Goal: Find specific page/section: Find specific page/section

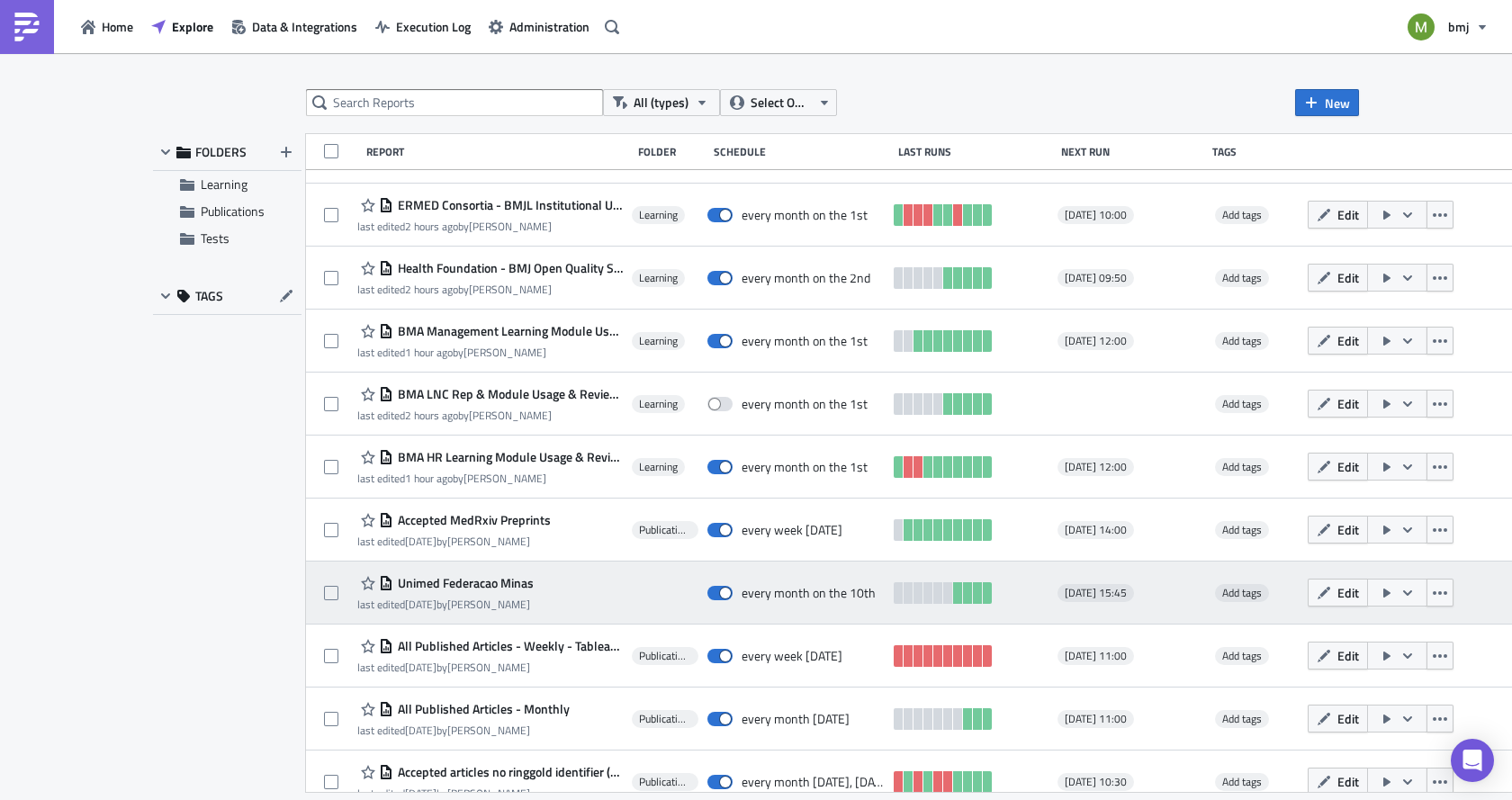
scroll to position [810, 0]
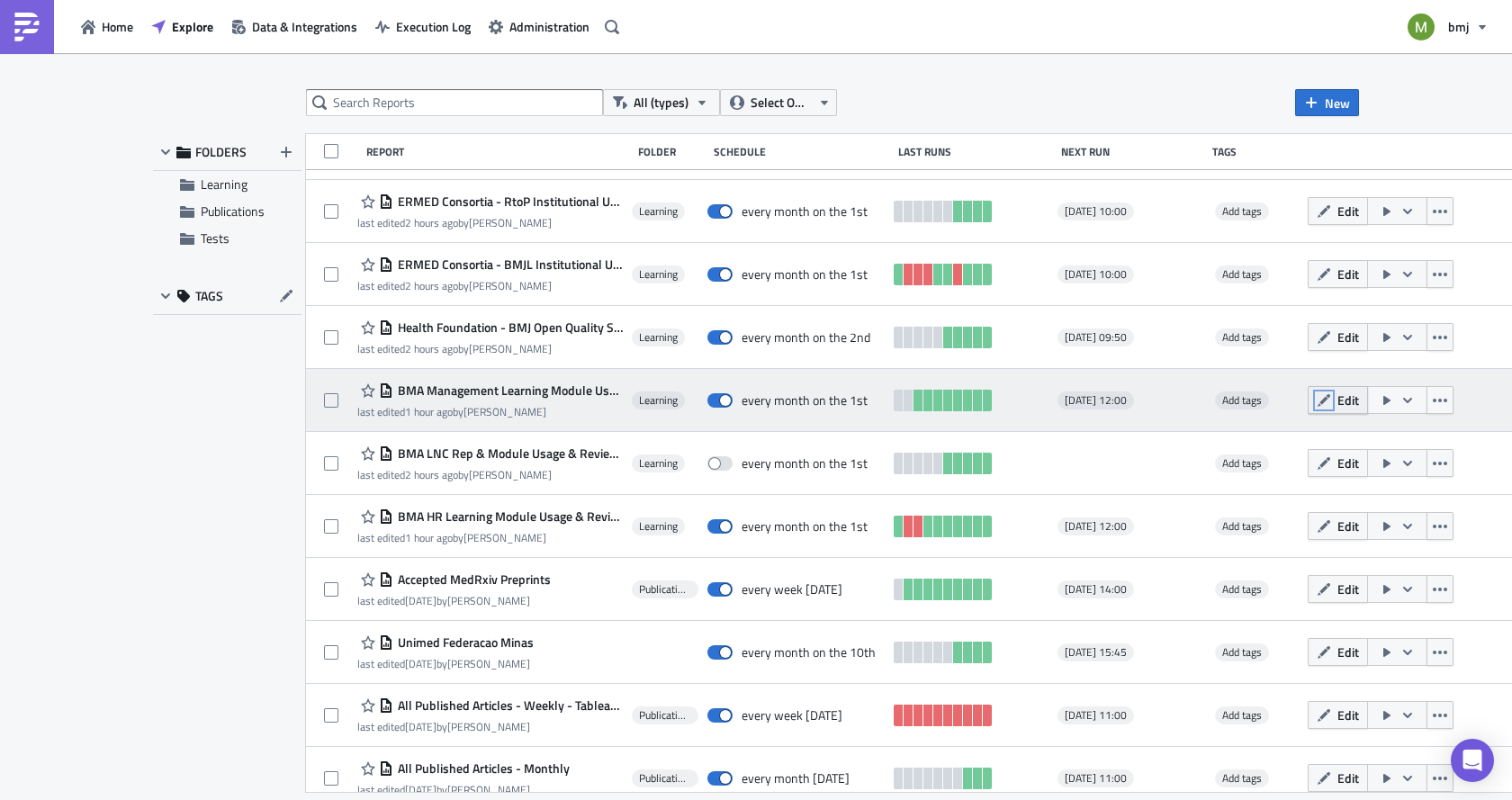
click at [1319, 400] on icon "button" at bounding box center [1323, 400] width 15 height 15
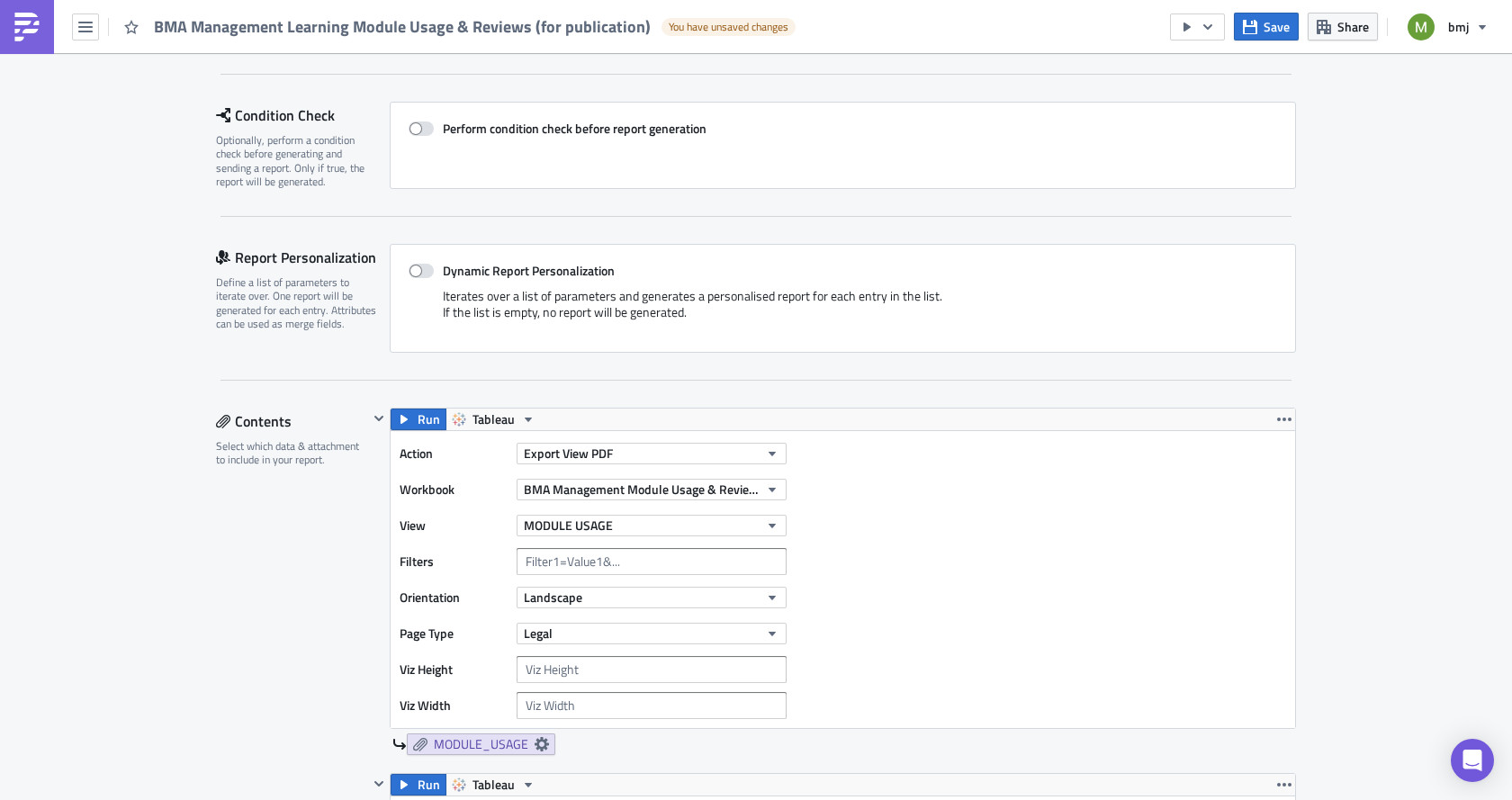
scroll to position [303, 0]
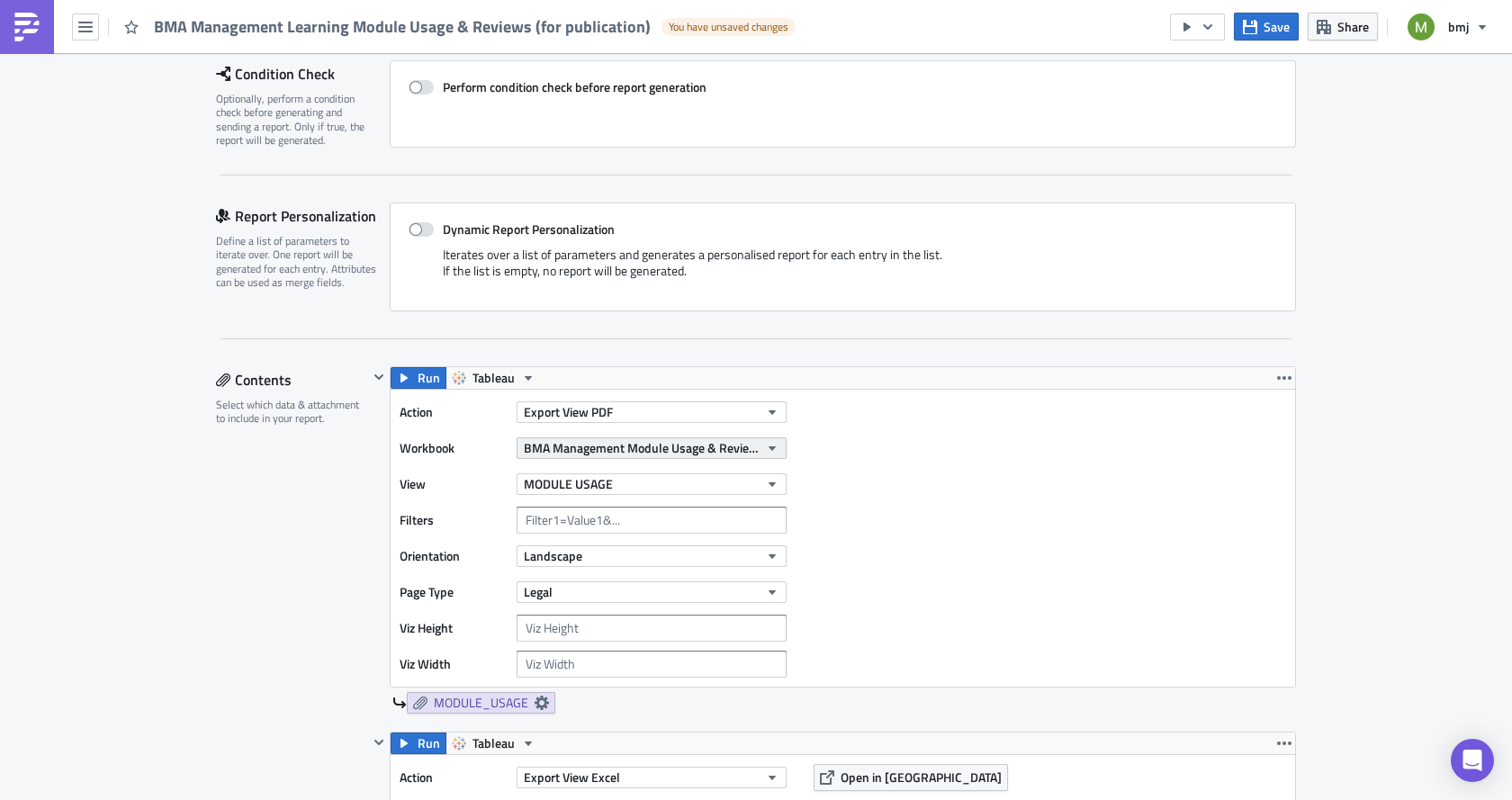
click at [674, 448] on span "BMA Management Module Usage & Reviews (for publication)" at bounding box center [641, 448] width 235 height 19
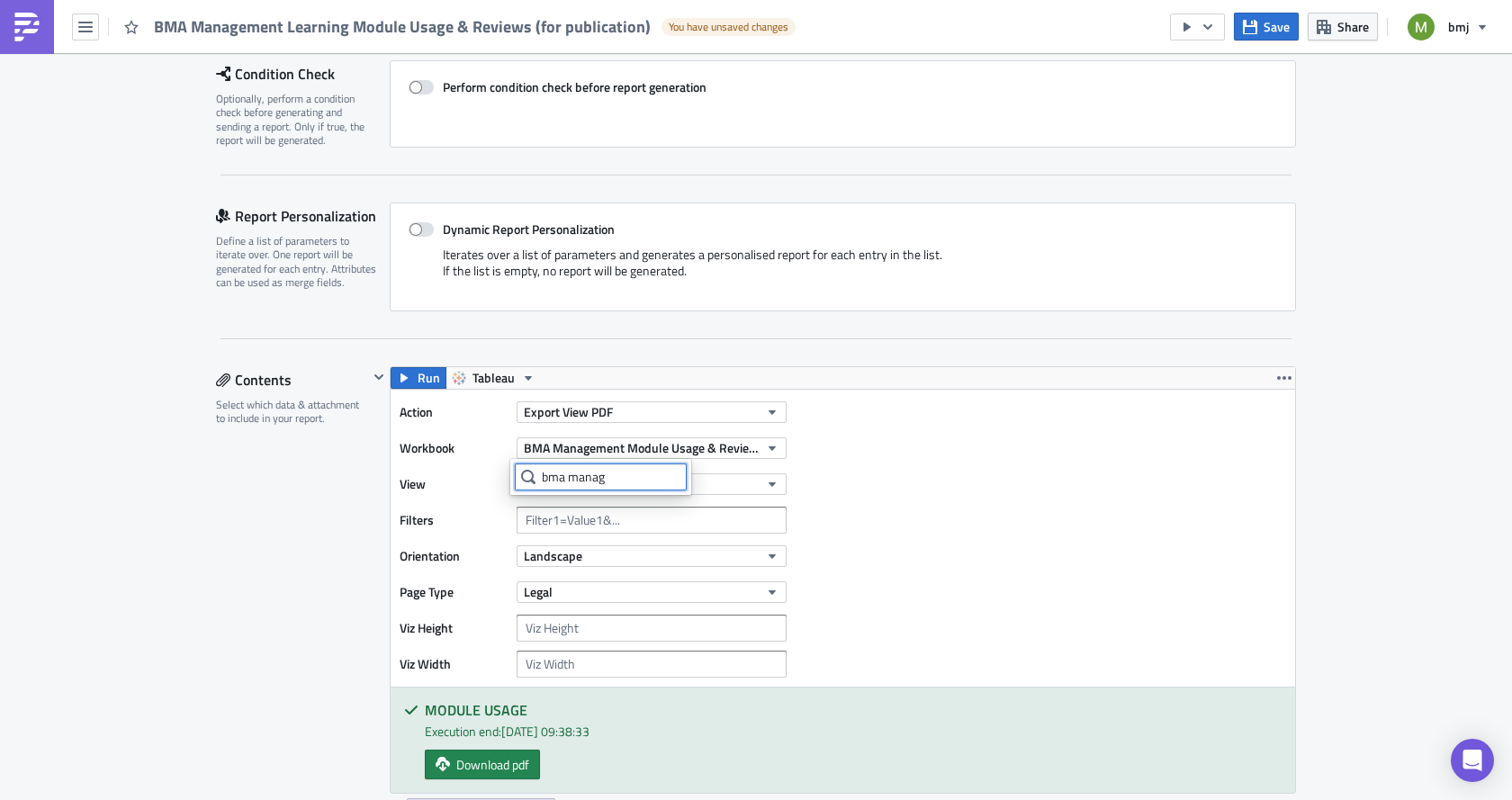
type input "bma manage"
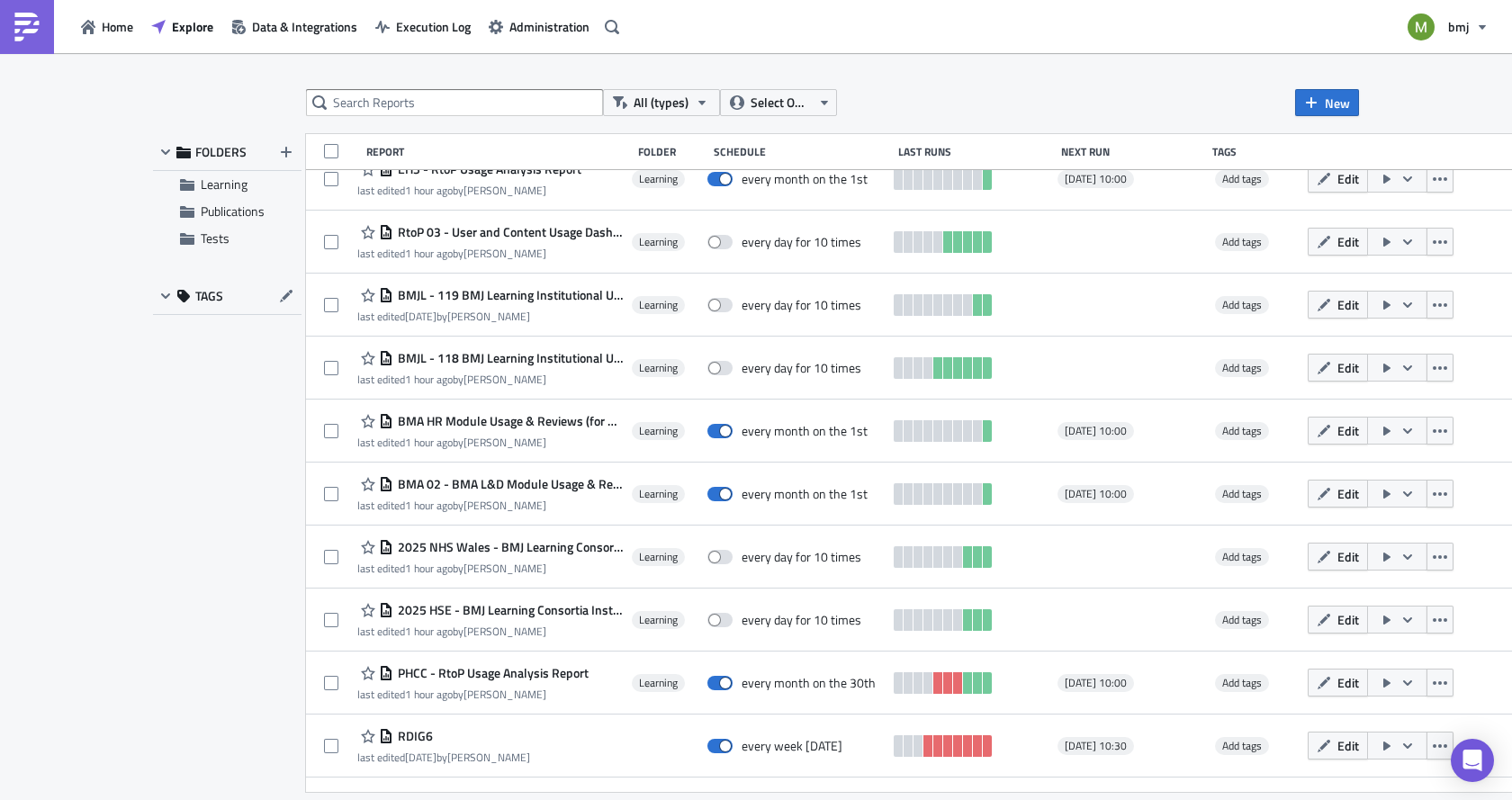
scroll to position [180, 0]
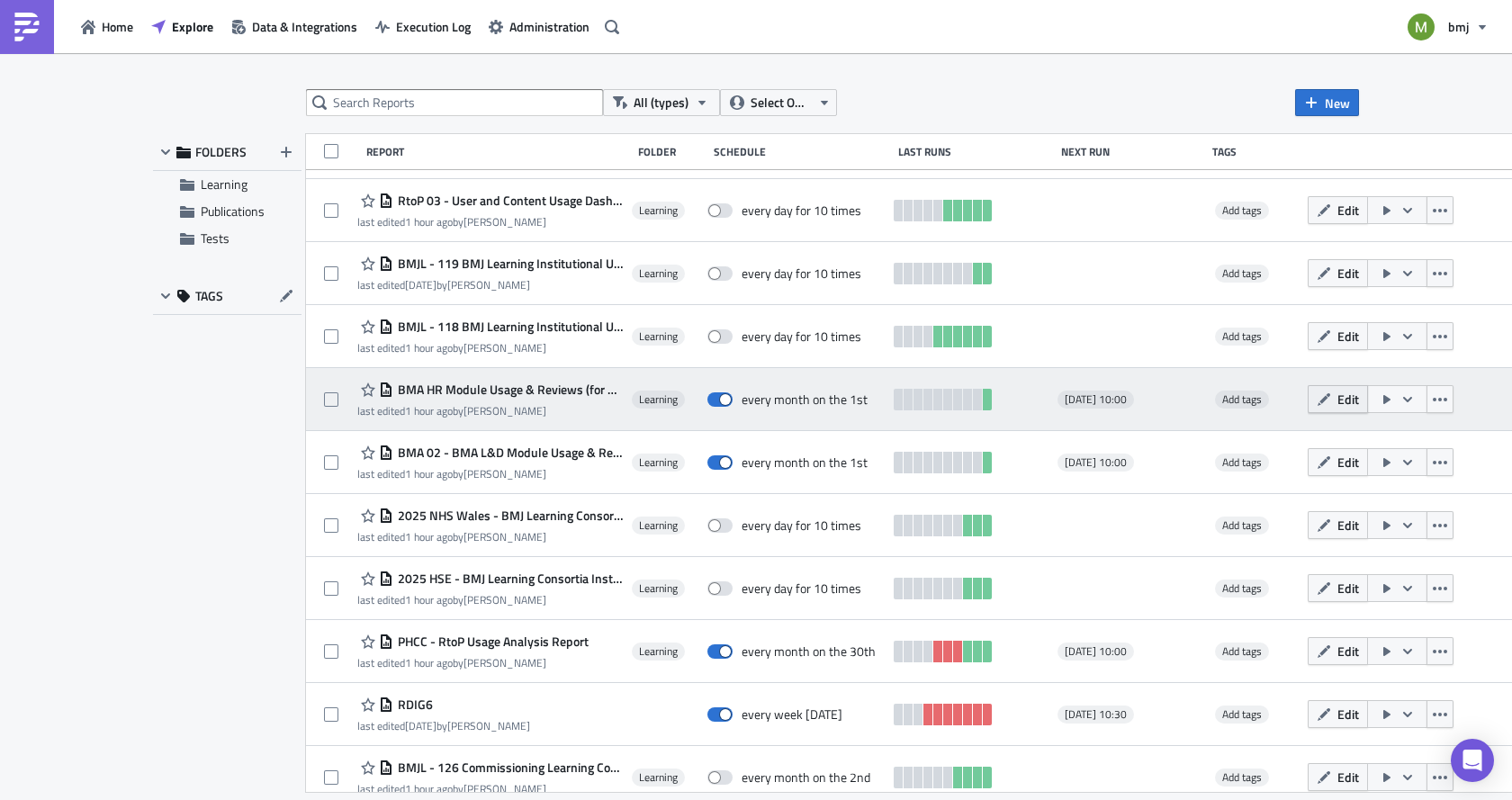
click at [1320, 400] on button "Edit" at bounding box center [1338, 399] width 60 height 28
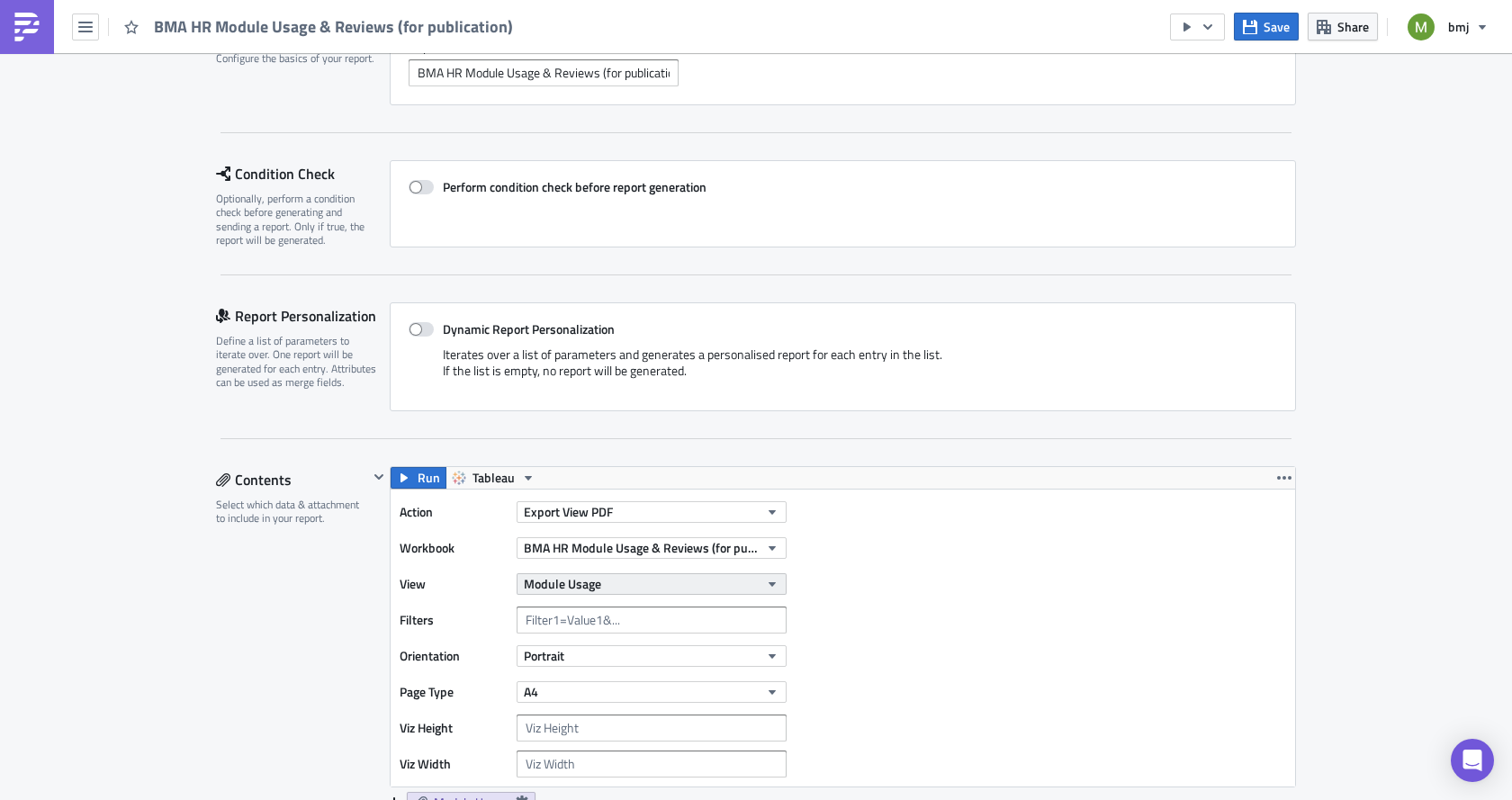
scroll to position [180, 0]
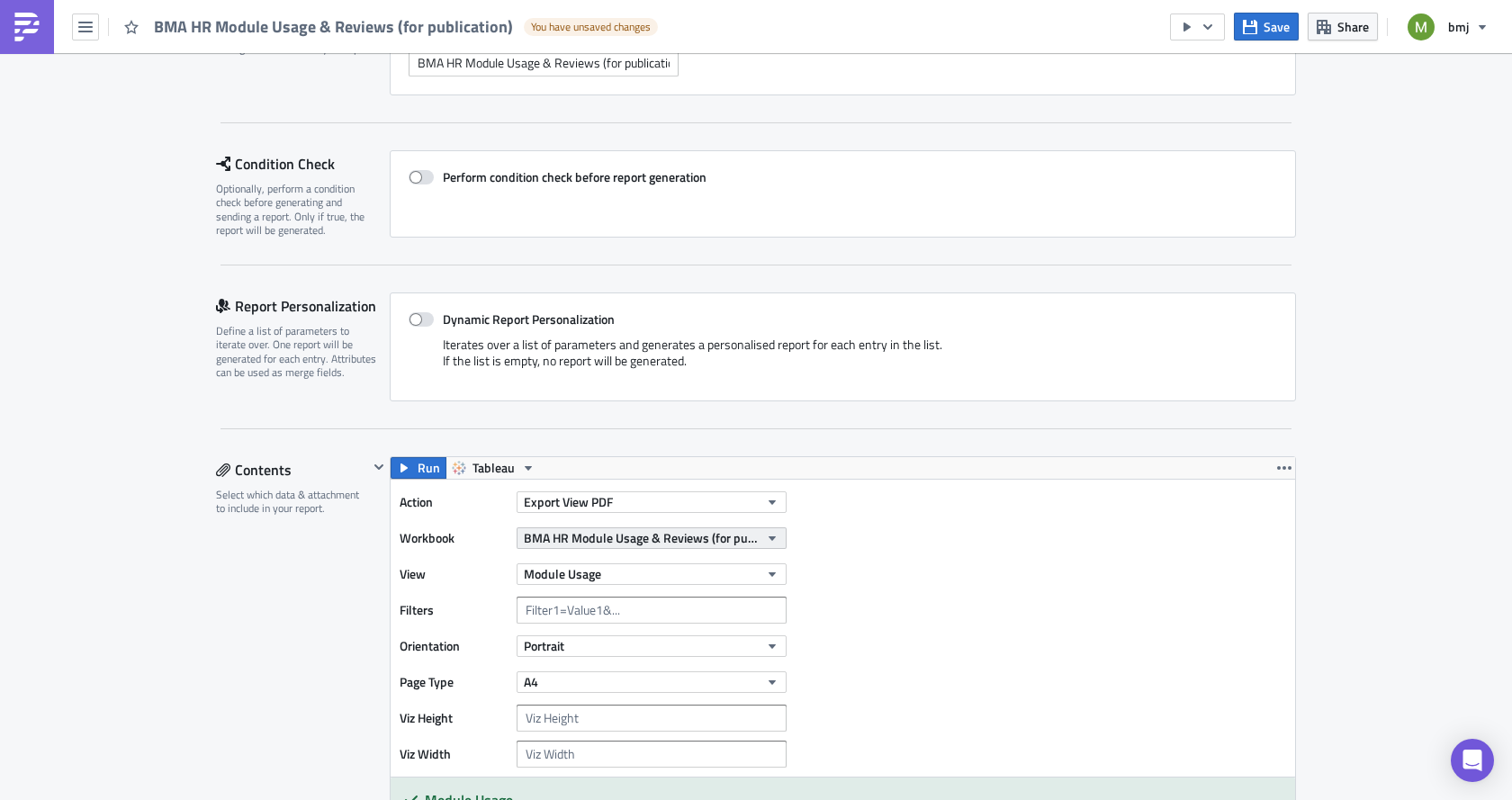
click at [591, 542] on span "BMA HR Module Usage & Reviews (for publication)" at bounding box center [641, 538] width 235 height 19
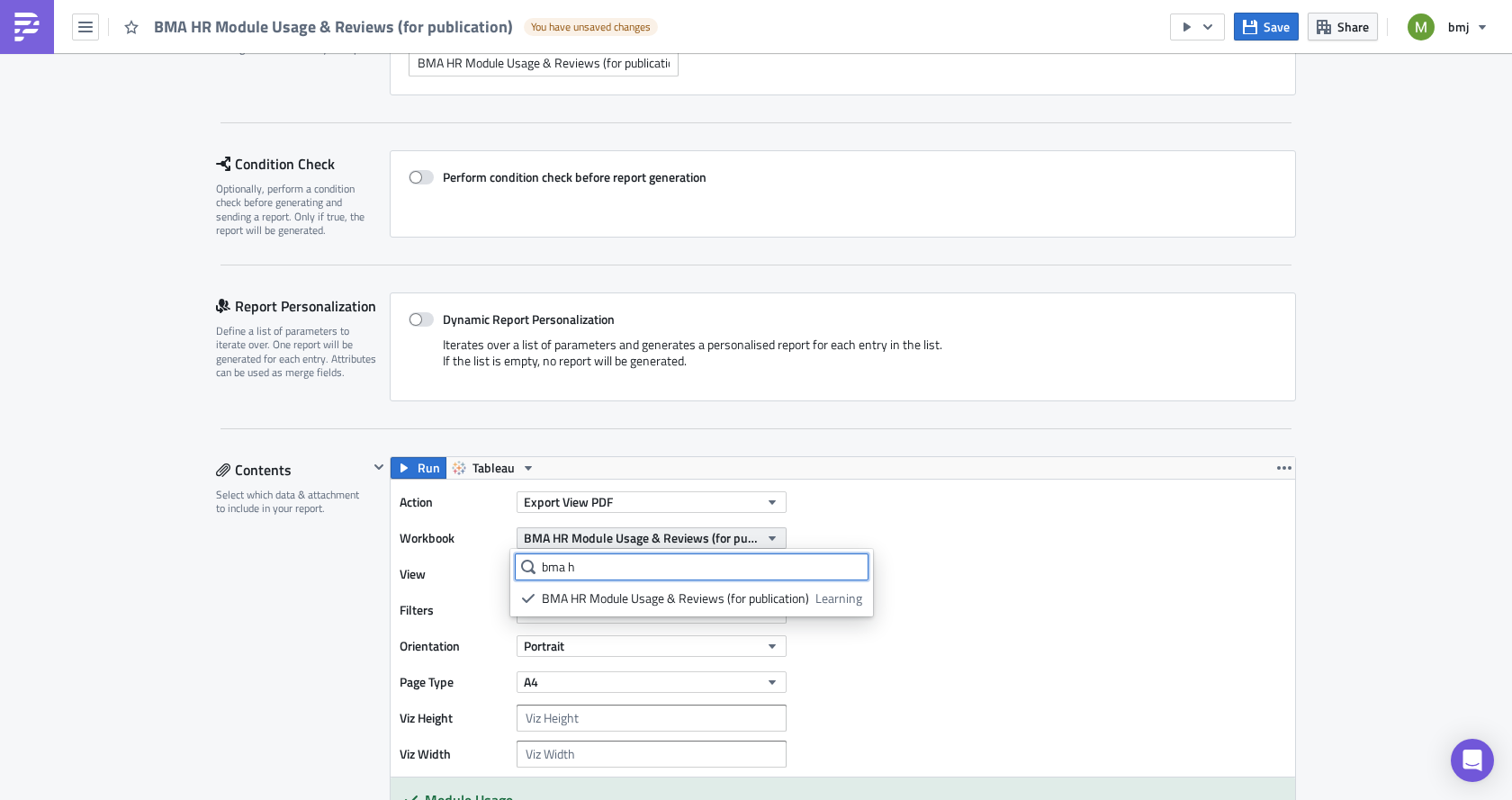
type input "bma"
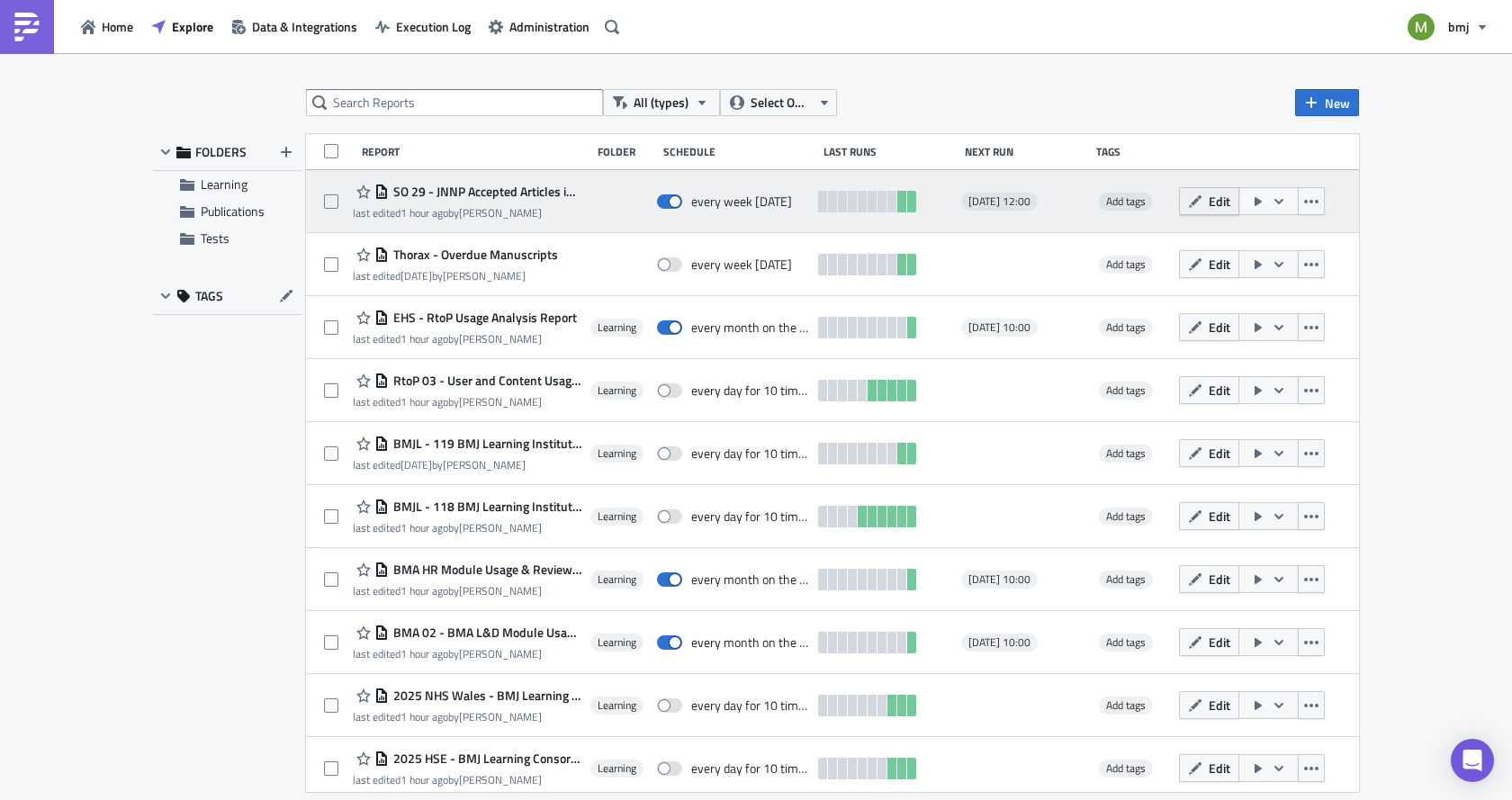
click at [1230, 206] on span "Edit" at bounding box center [1220, 201] width 21 height 19
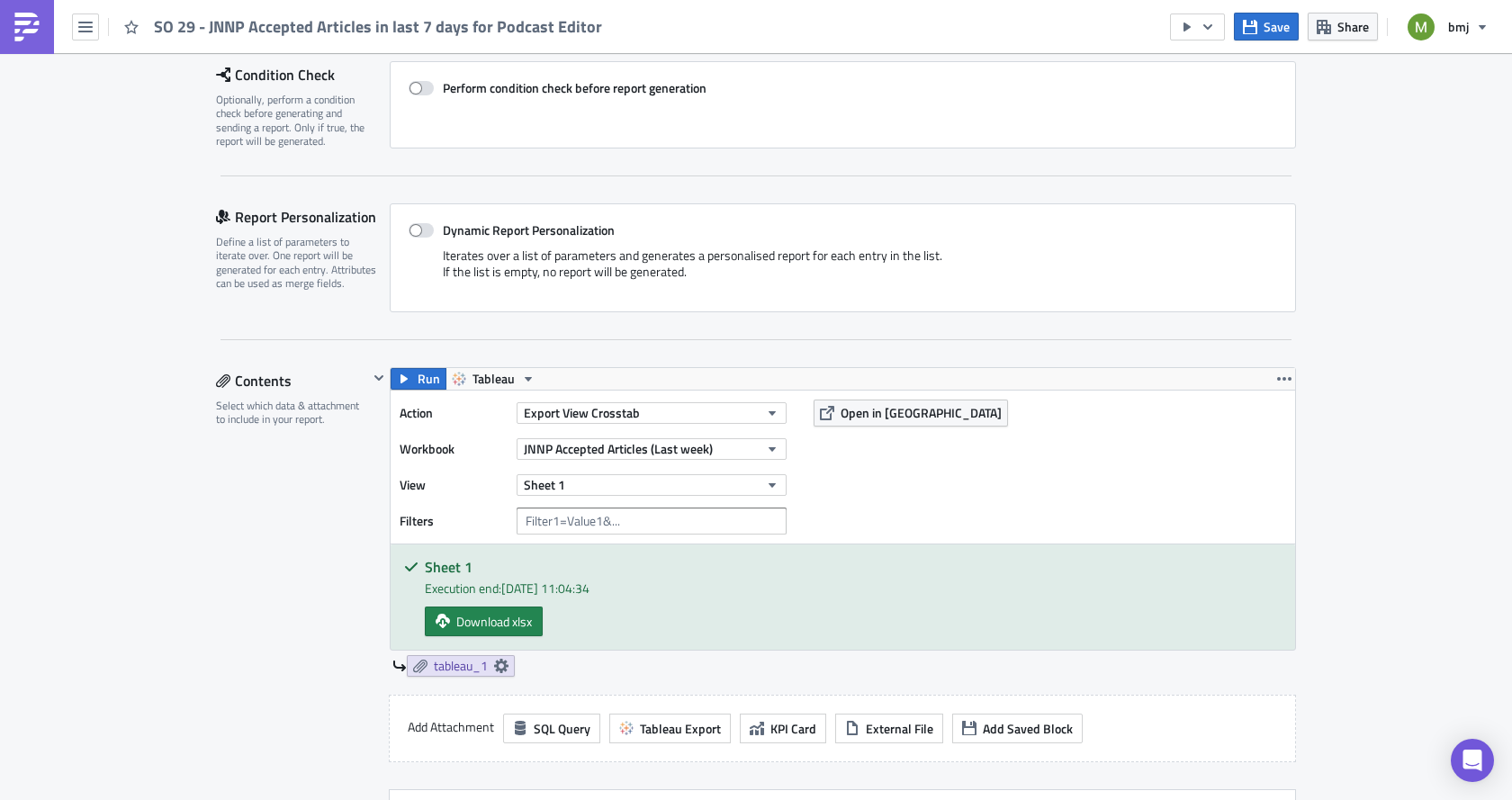
scroll to position [270, 0]
click at [582, 445] on span "JNNP Accepted Articles (Last week)" at bounding box center [618, 448] width 189 height 19
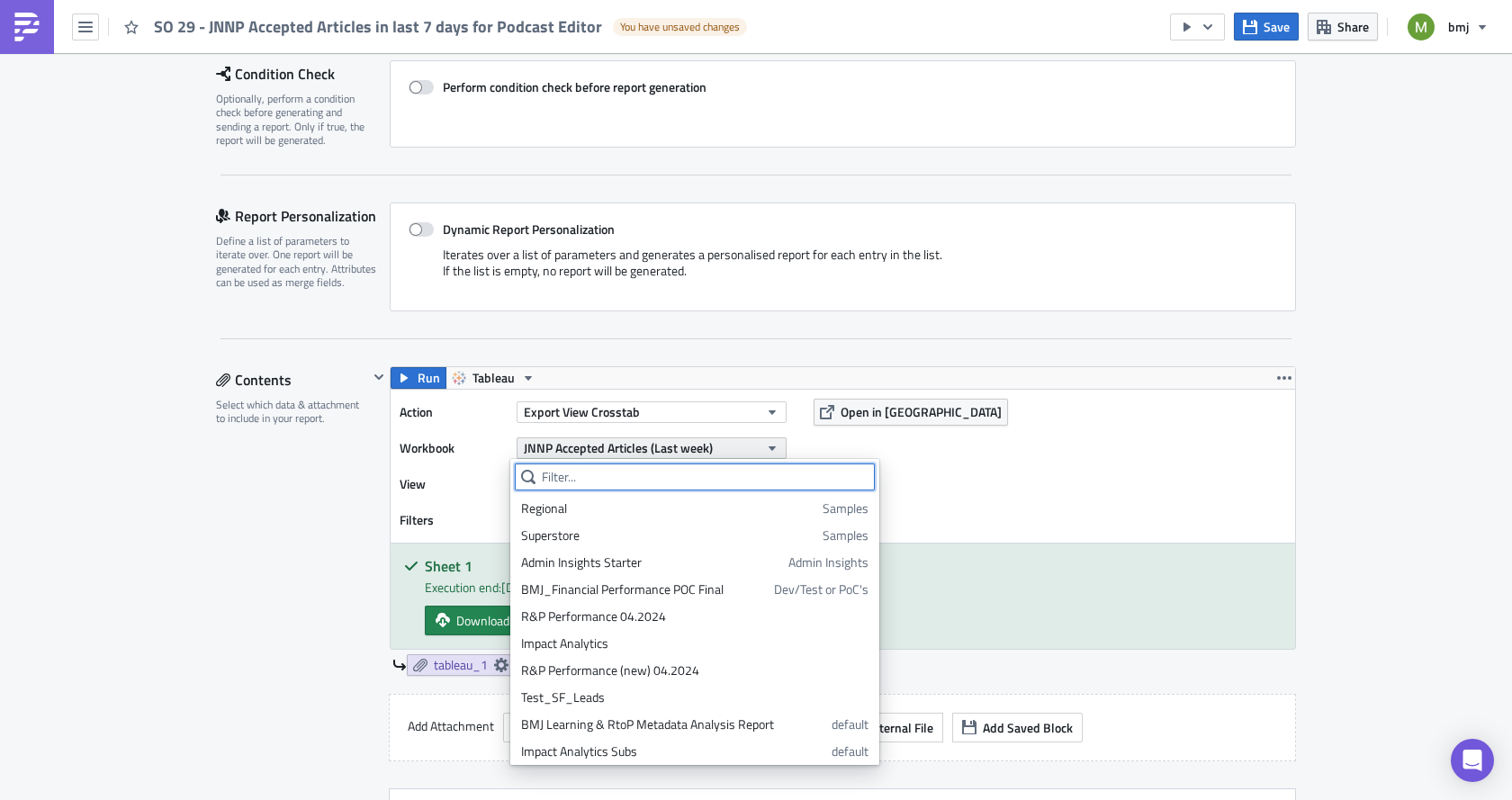
type input "p"
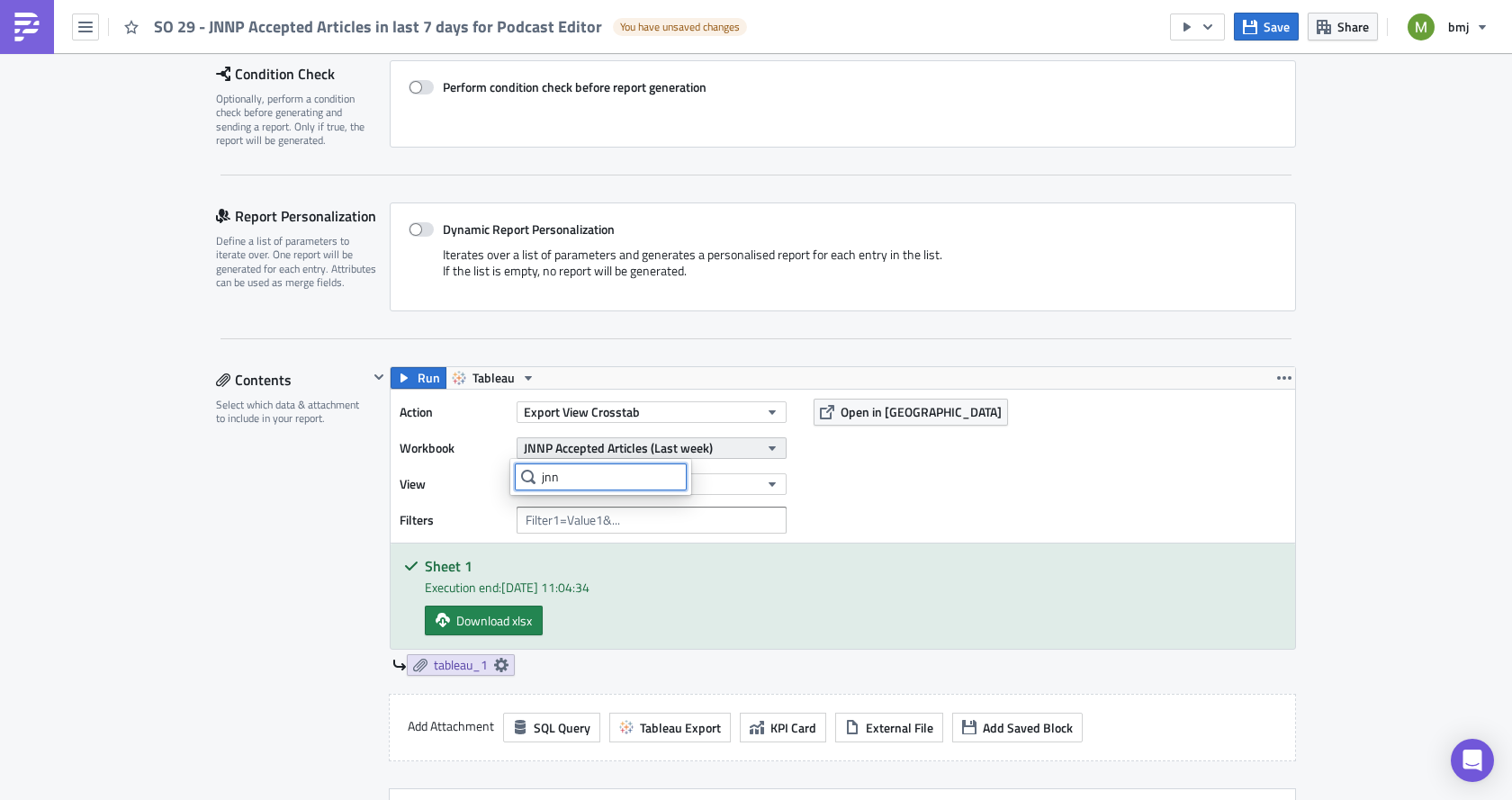
type input "jnnp"
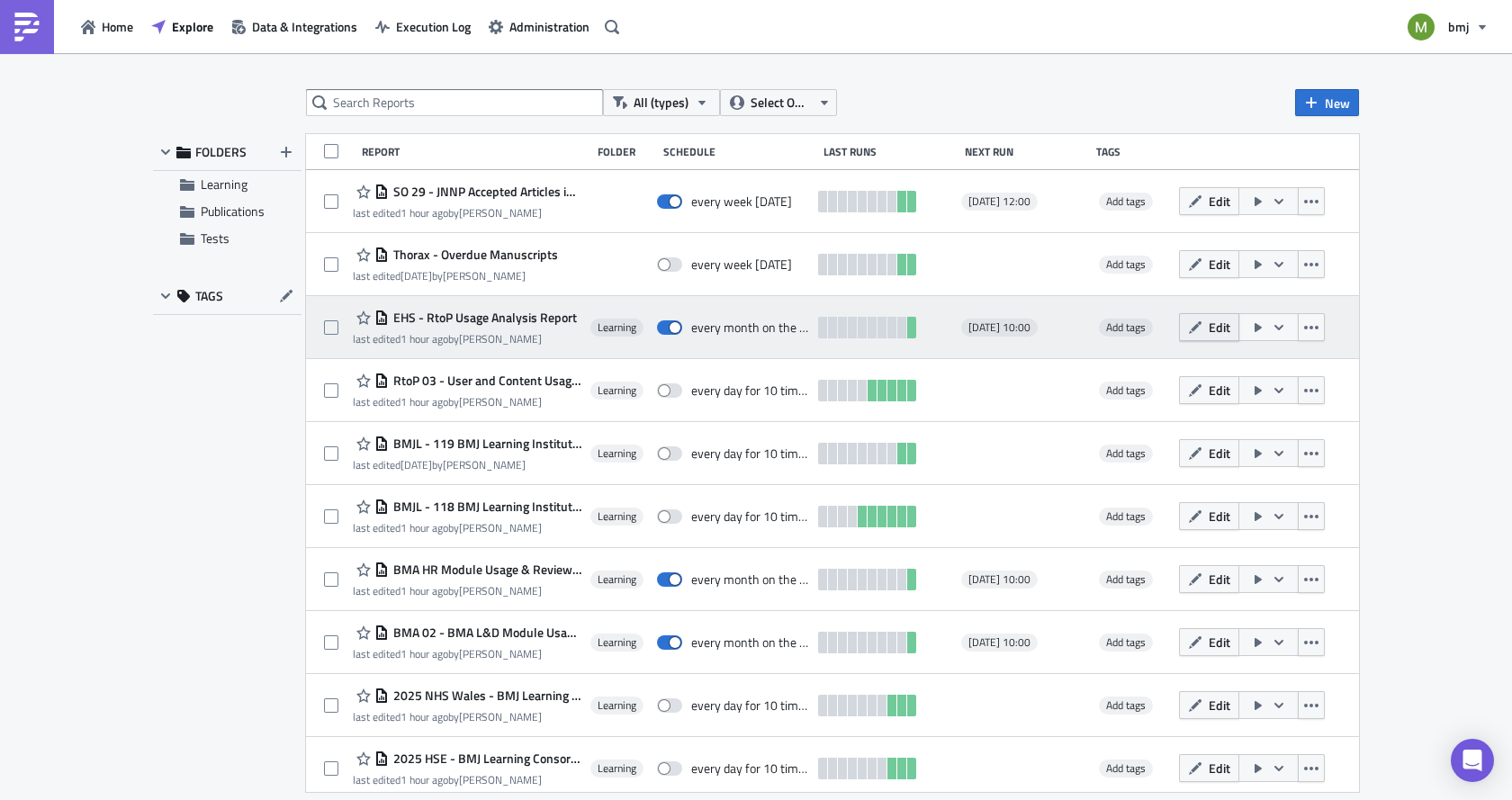
click at [1214, 330] on span "Edit" at bounding box center [1220, 327] width 21 height 19
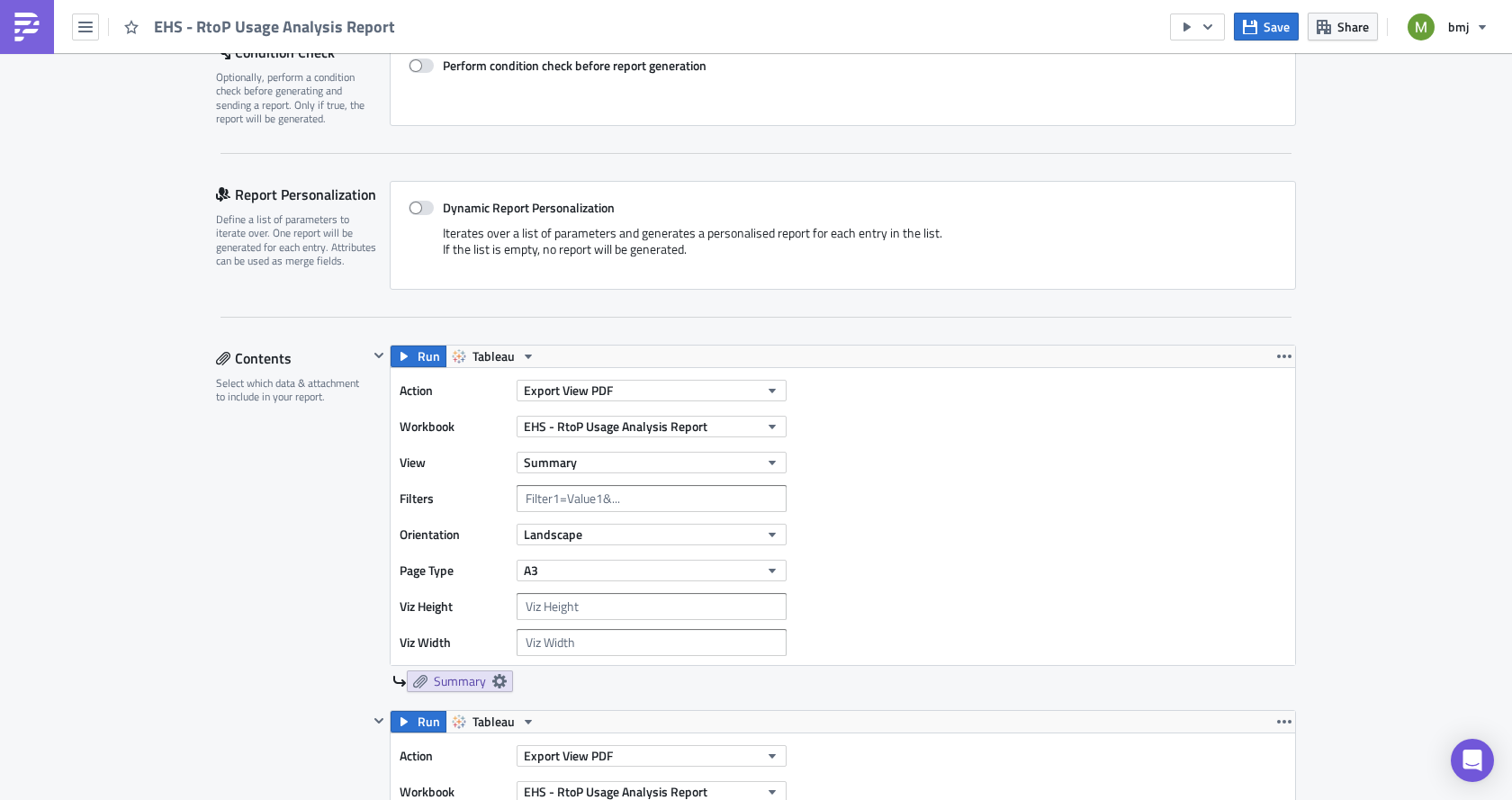
scroll to position [360, 0]
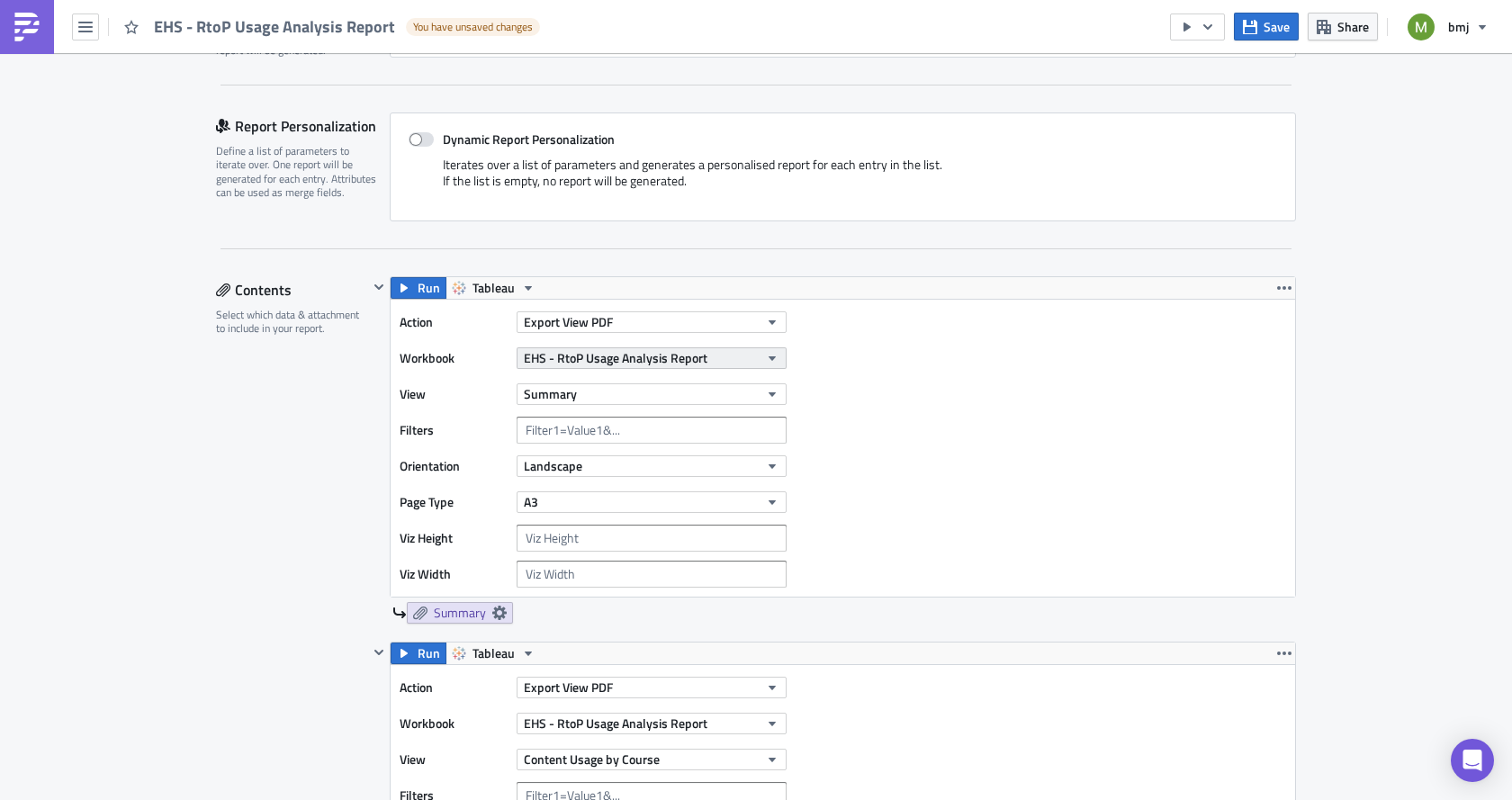
click at [578, 350] on span "EHS - RtoP Usage Analysis Report" at bounding box center [616, 358] width 184 height 19
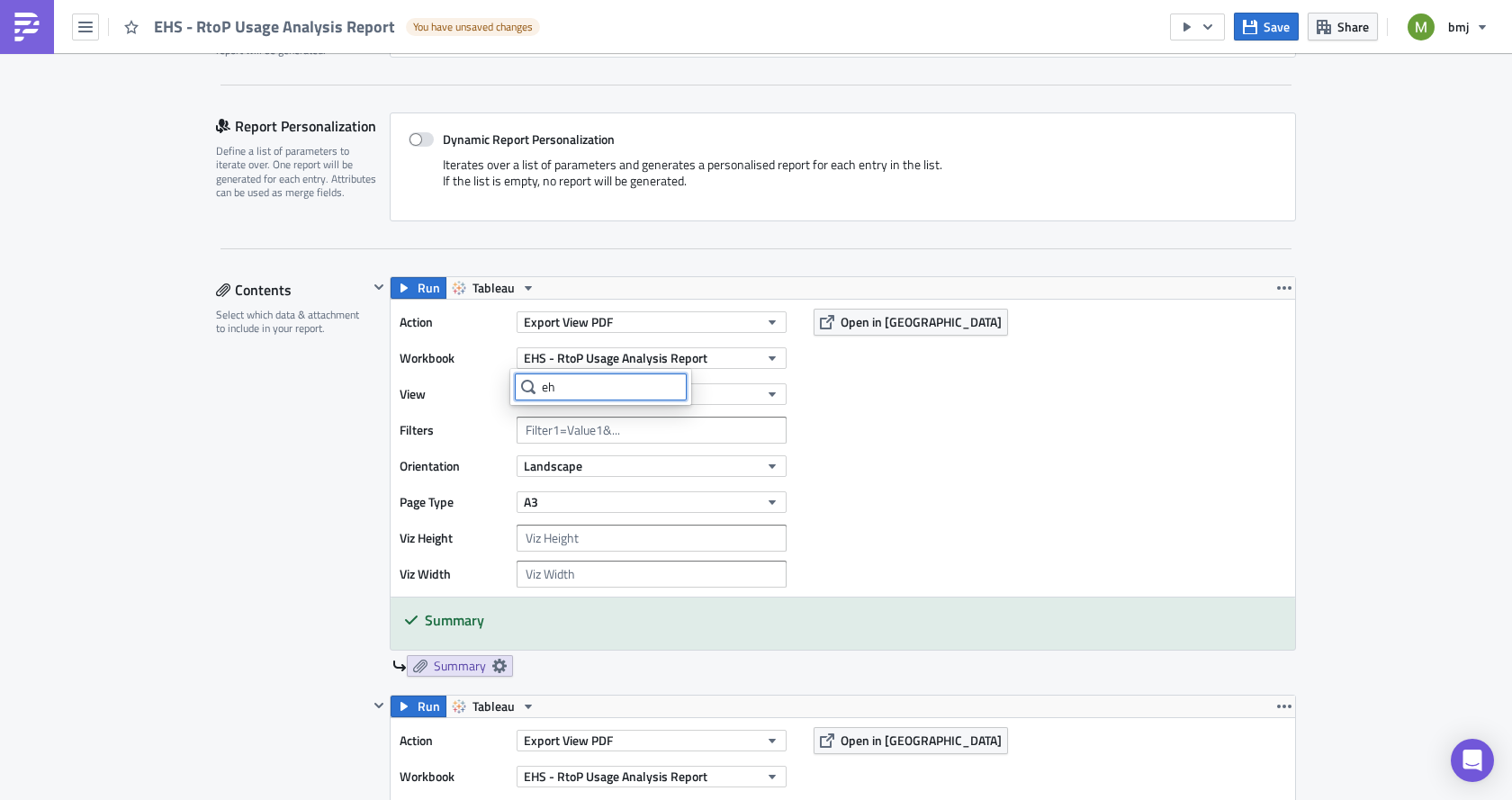
type input "ehs"
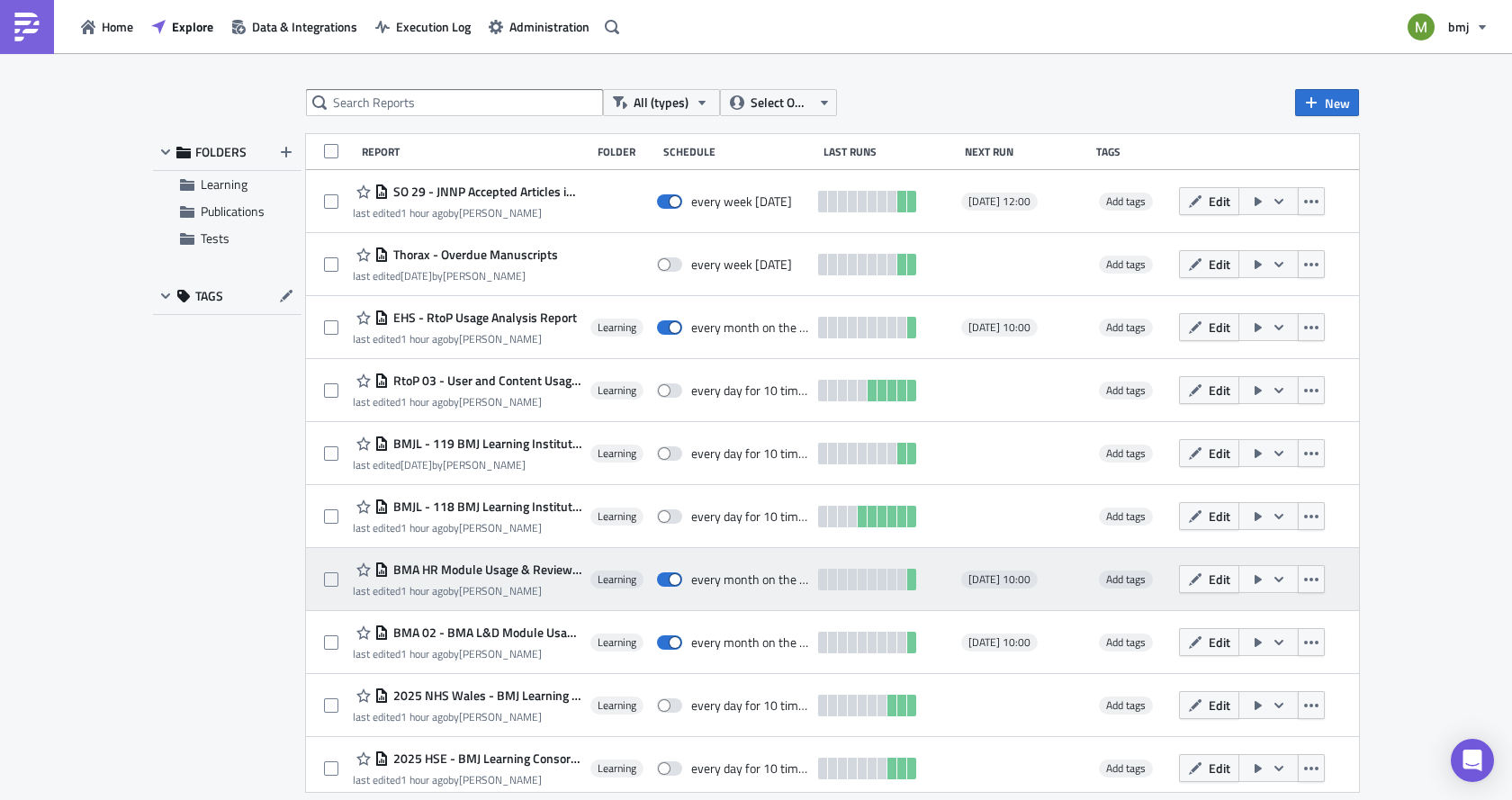
scroll to position [90, 0]
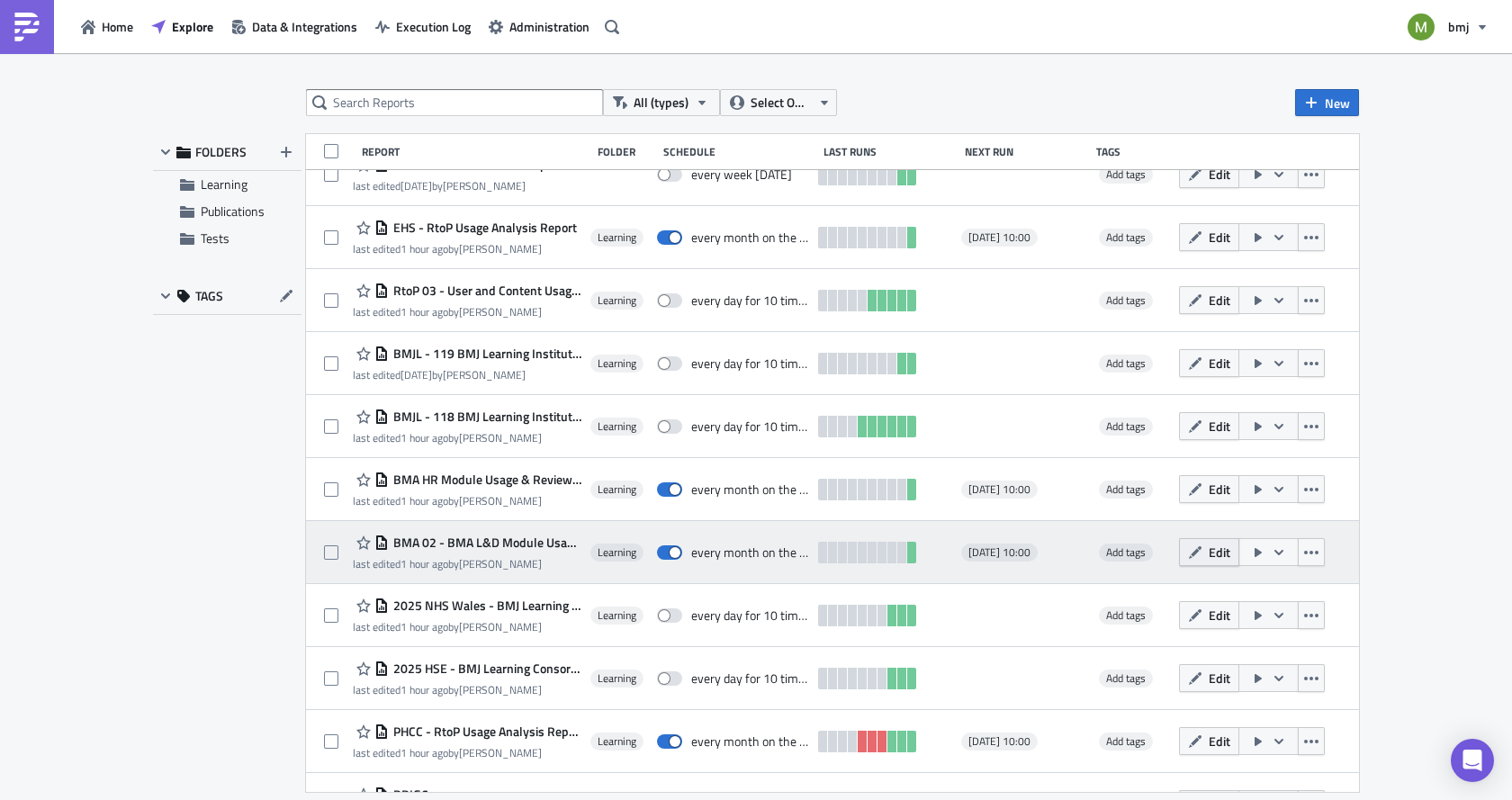
click at [1202, 557] on icon "button" at bounding box center [1195, 552] width 15 height 15
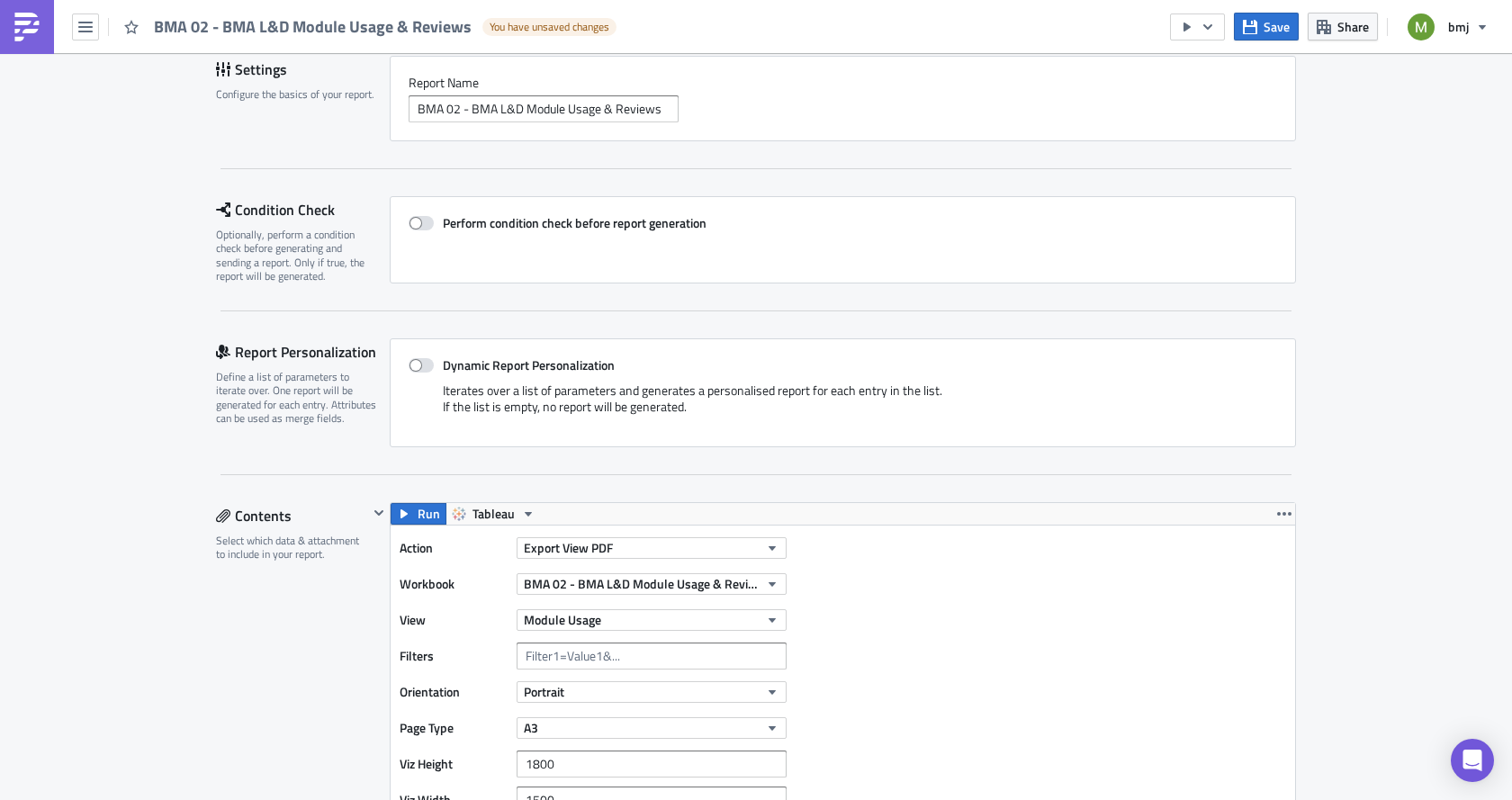
scroll to position [180, 0]
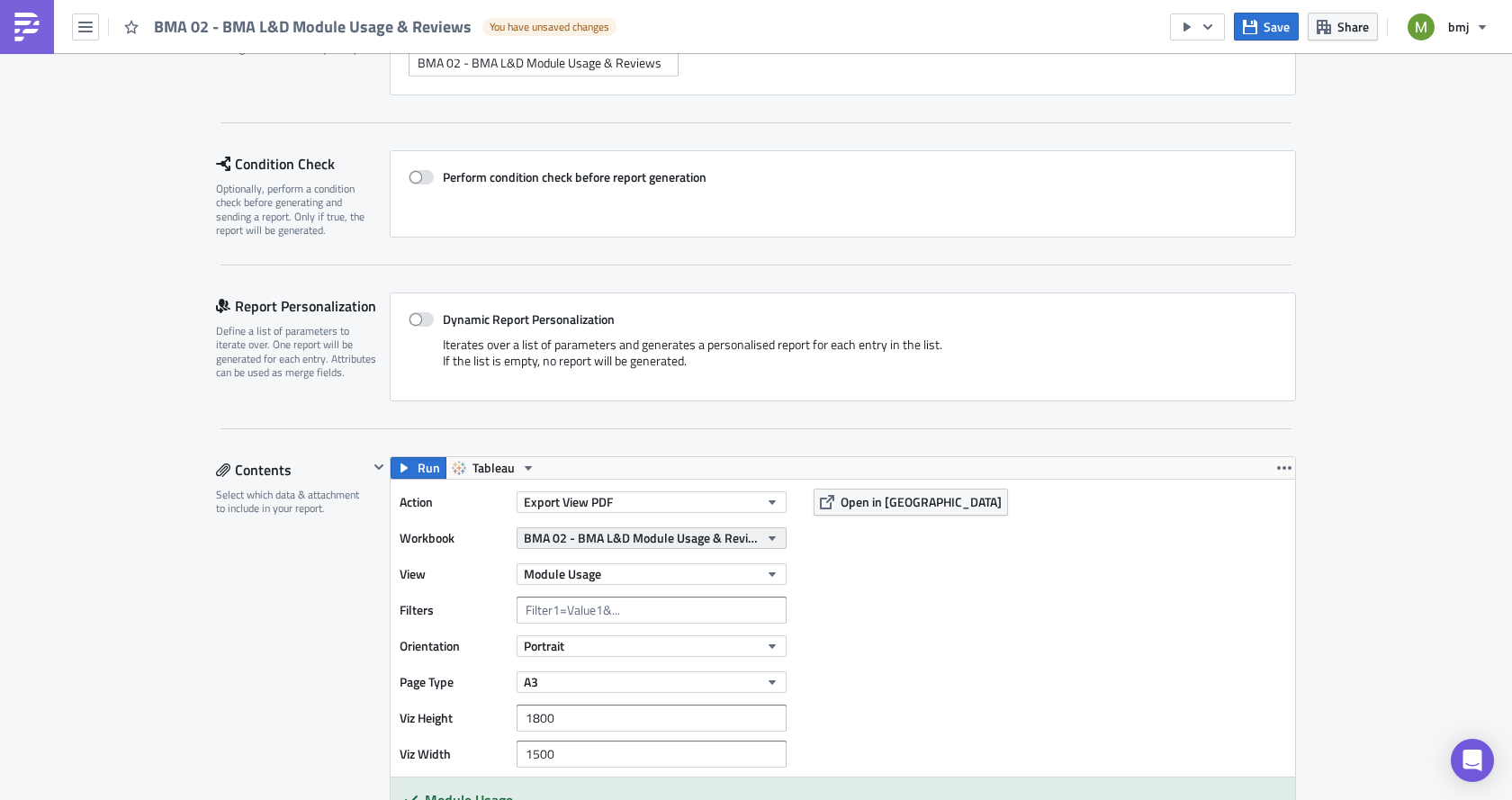
click at [544, 545] on span "BMA 02 - BMA L&D Module Usage & Reviews" at bounding box center [641, 538] width 235 height 19
type input "bma 02"
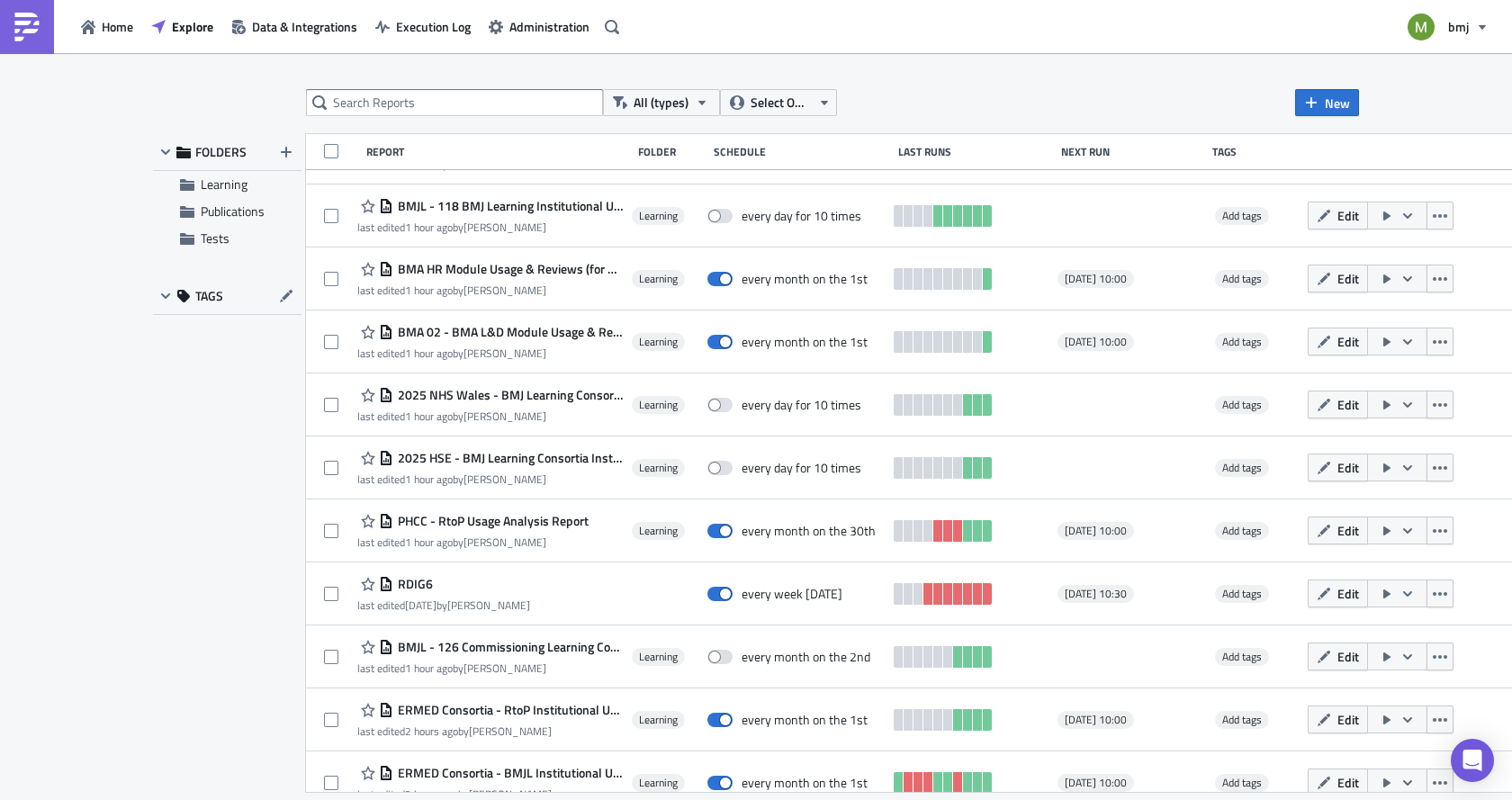
scroll to position [450, 0]
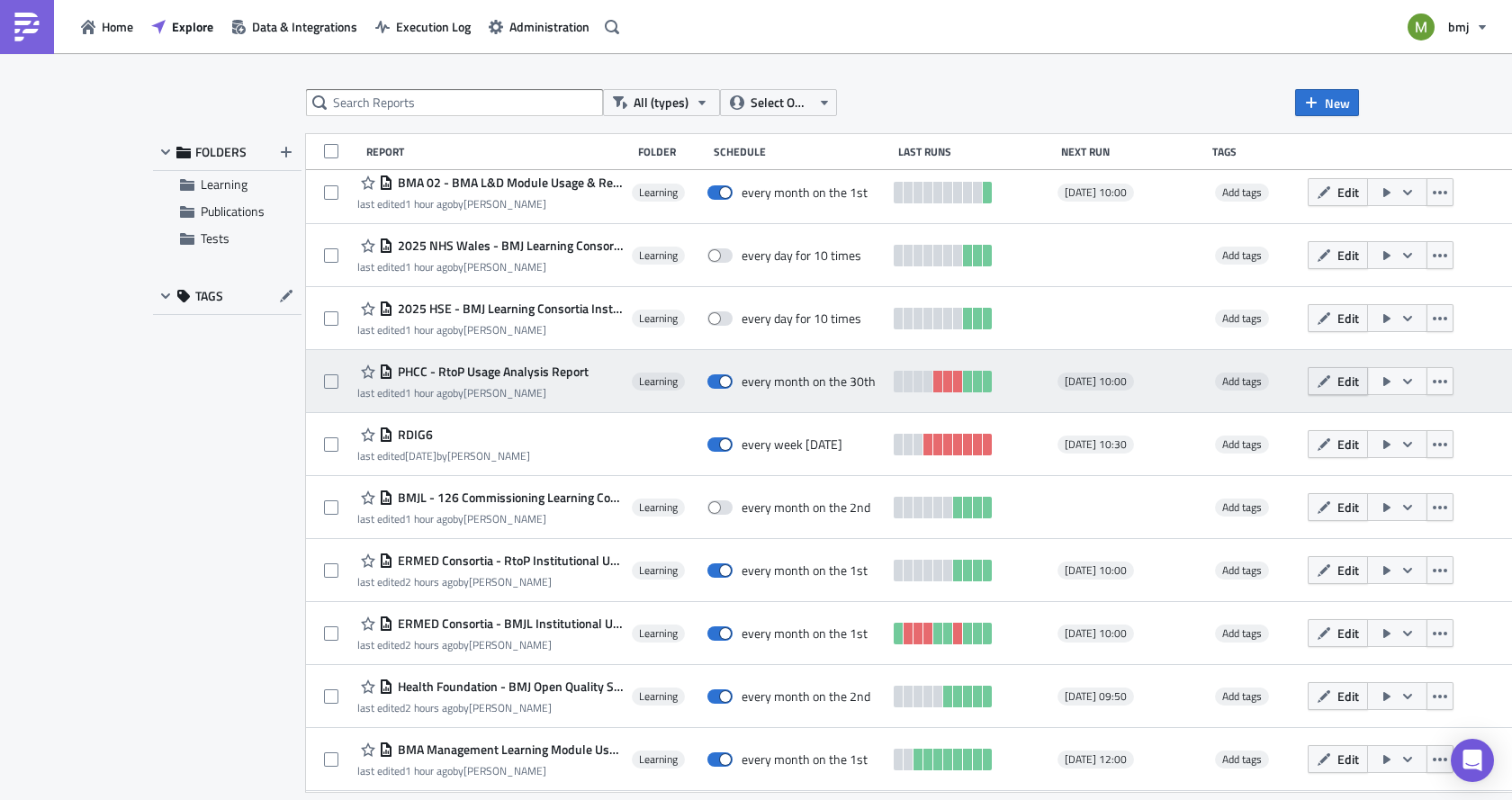
click at [1323, 382] on button "Edit" at bounding box center [1338, 381] width 60 height 28
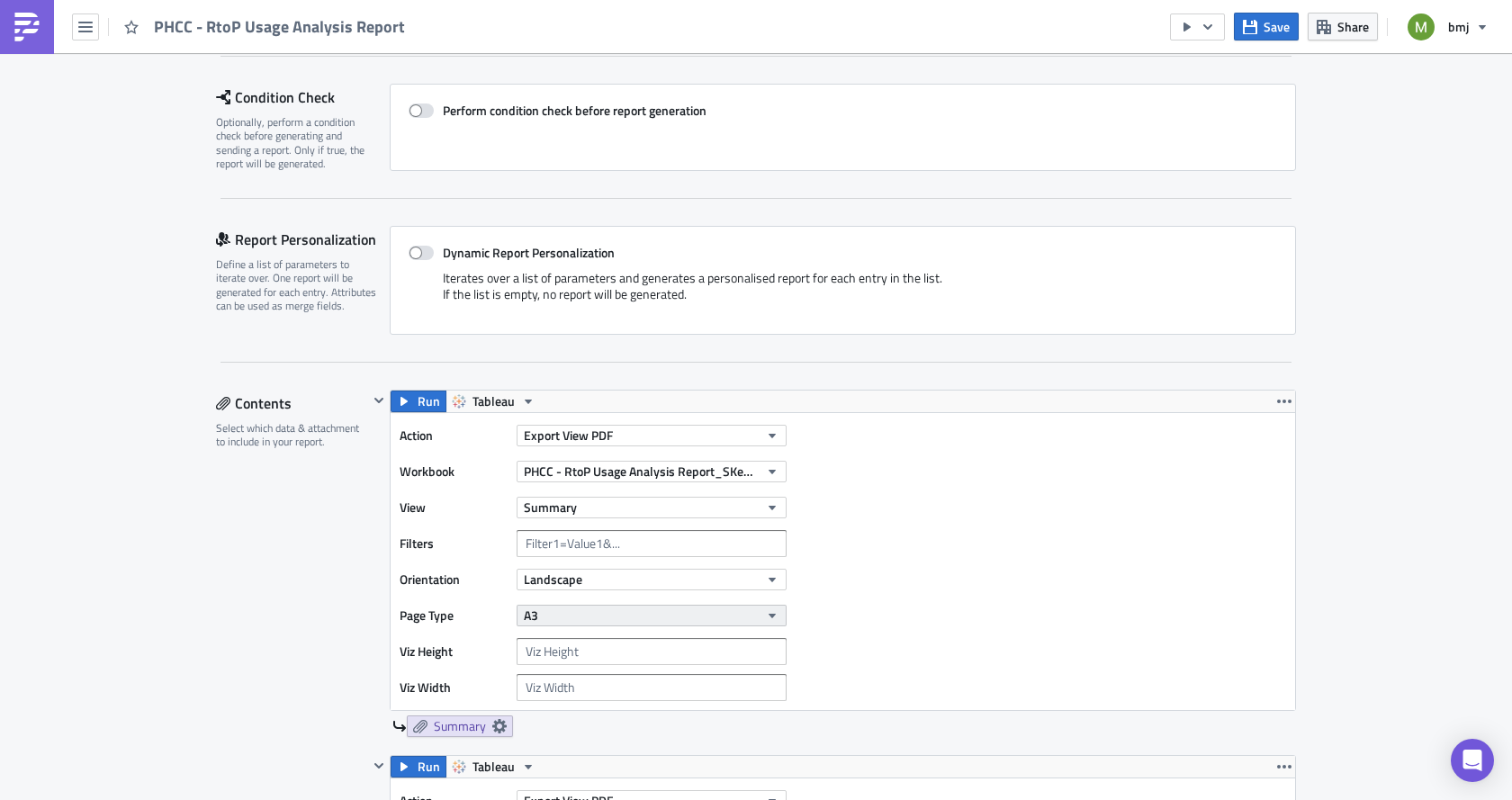
scroll to position [360, 0]
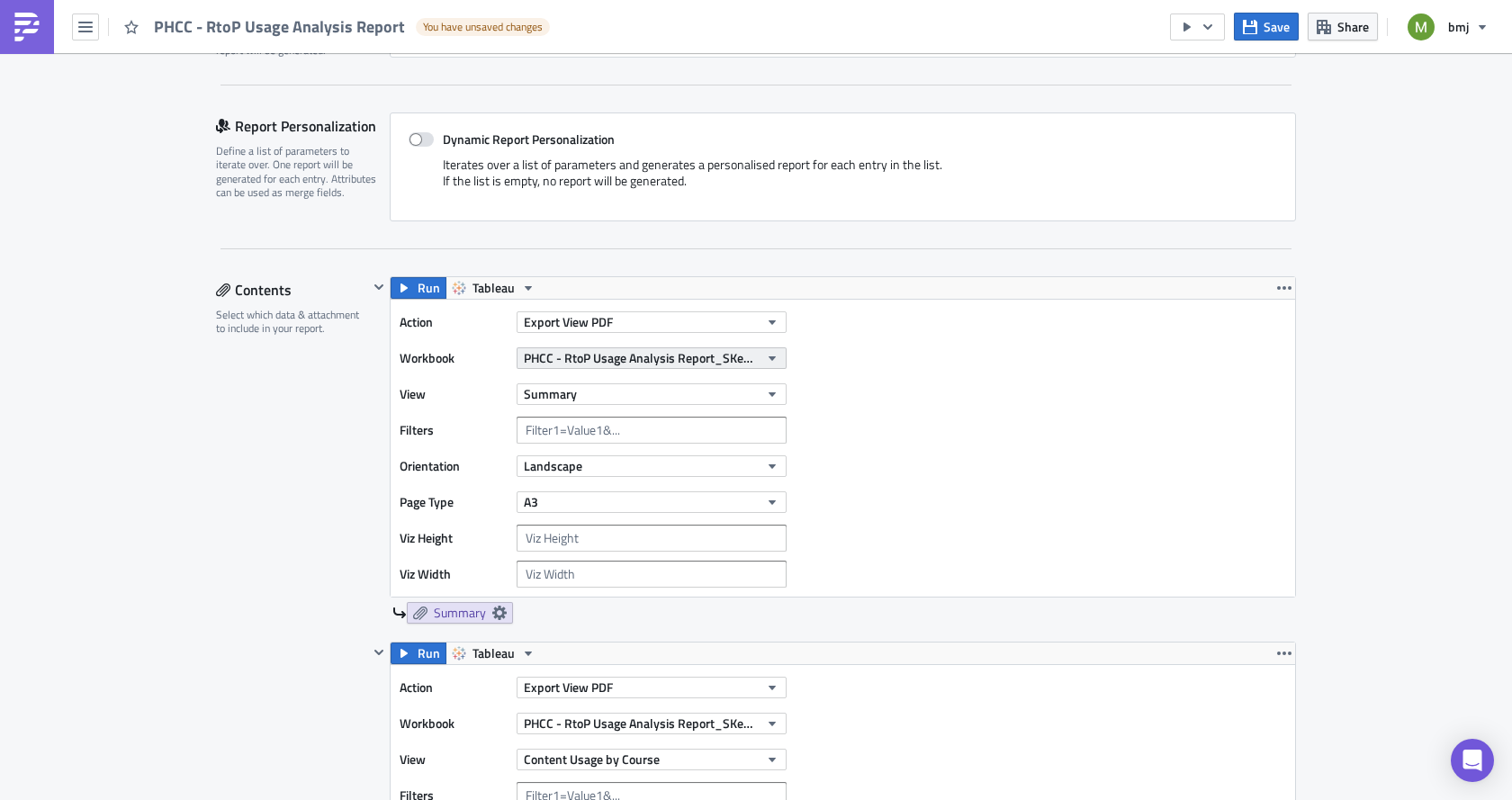
click at [562, 356] on span "PHCC - RtoP Usage Analysis Report_SKedits" at bounding box center [641, 358] width 235 height 19
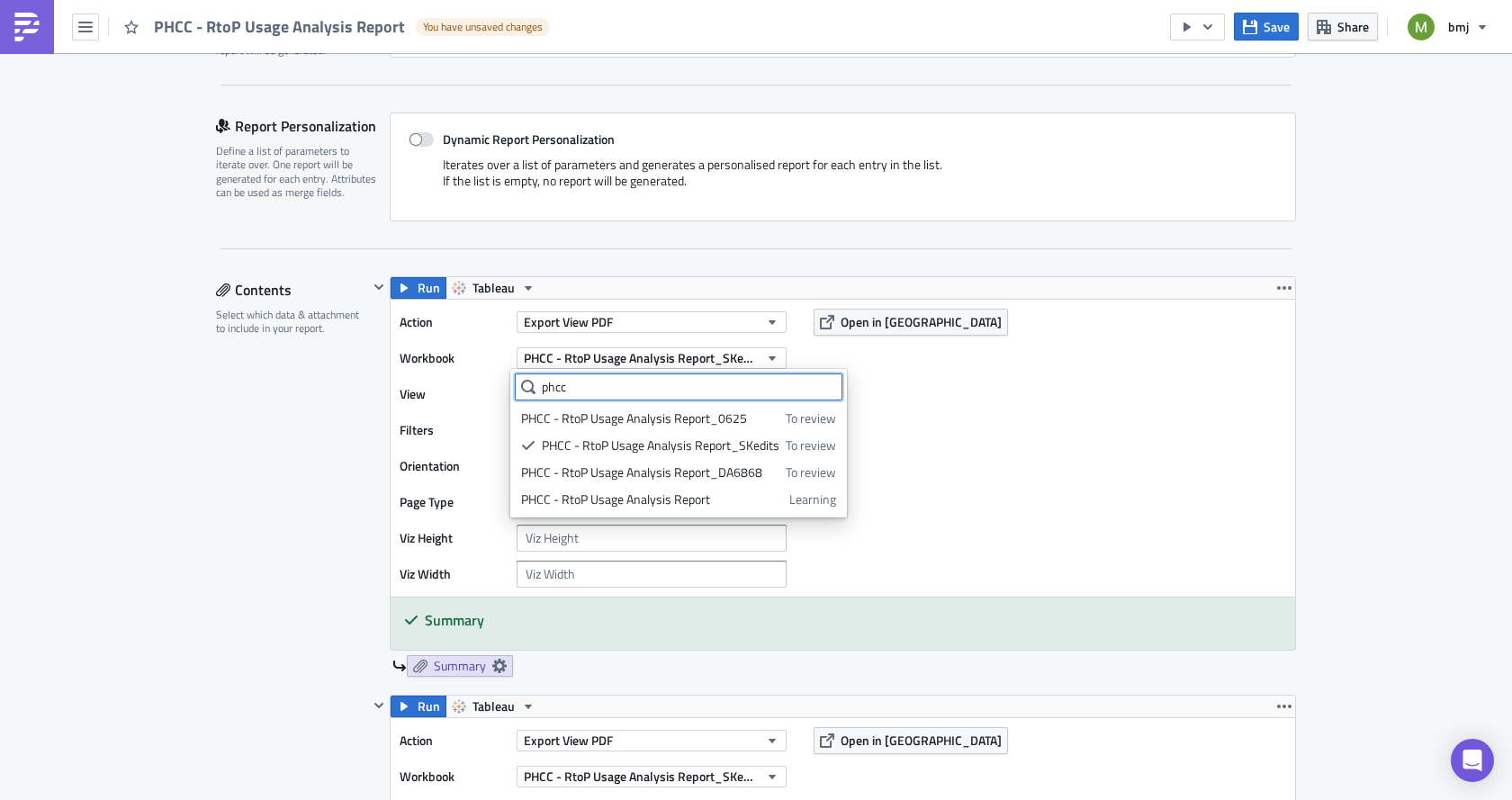
type input "phcc"
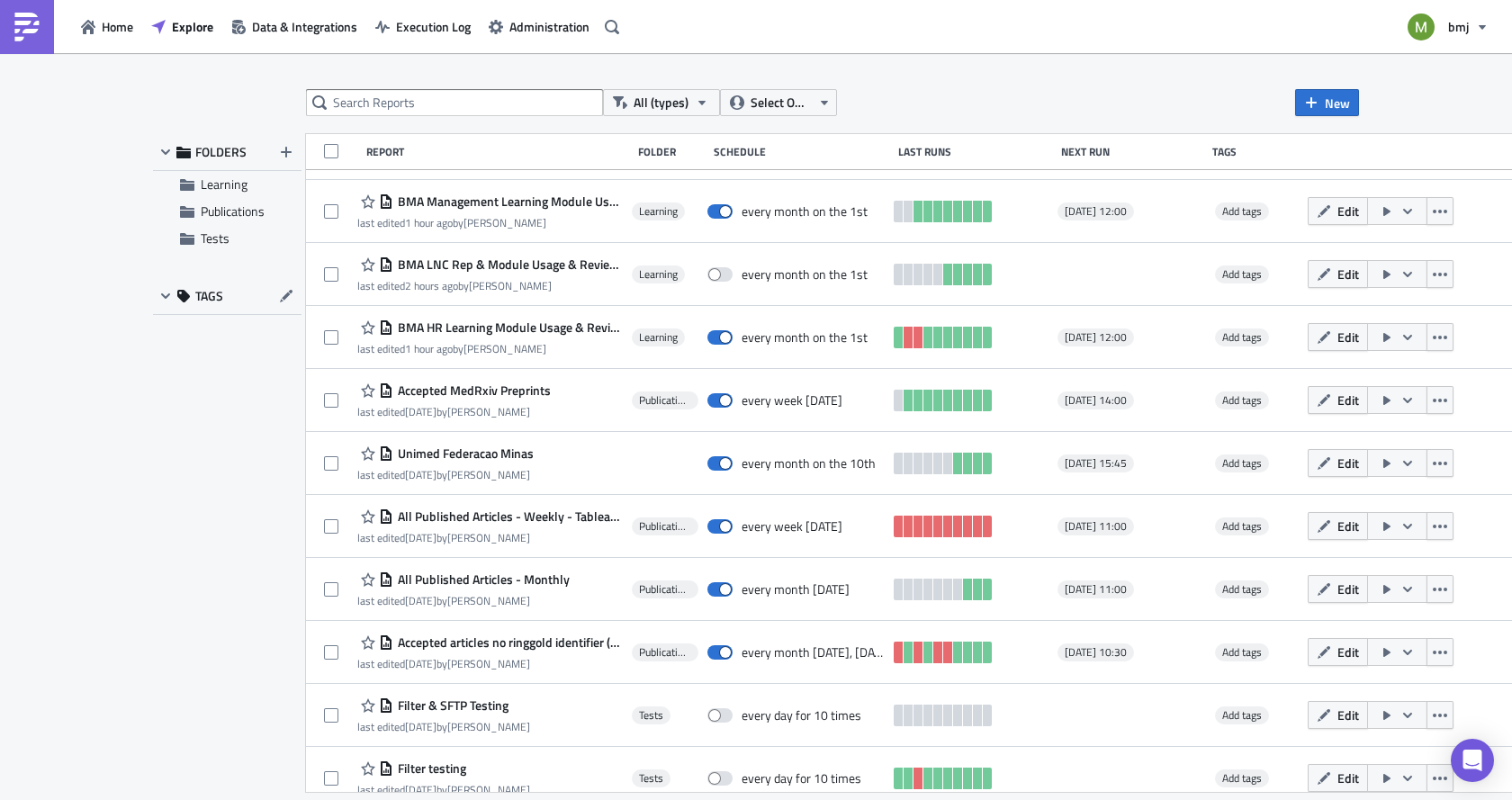
scroll to position [1080, 0]
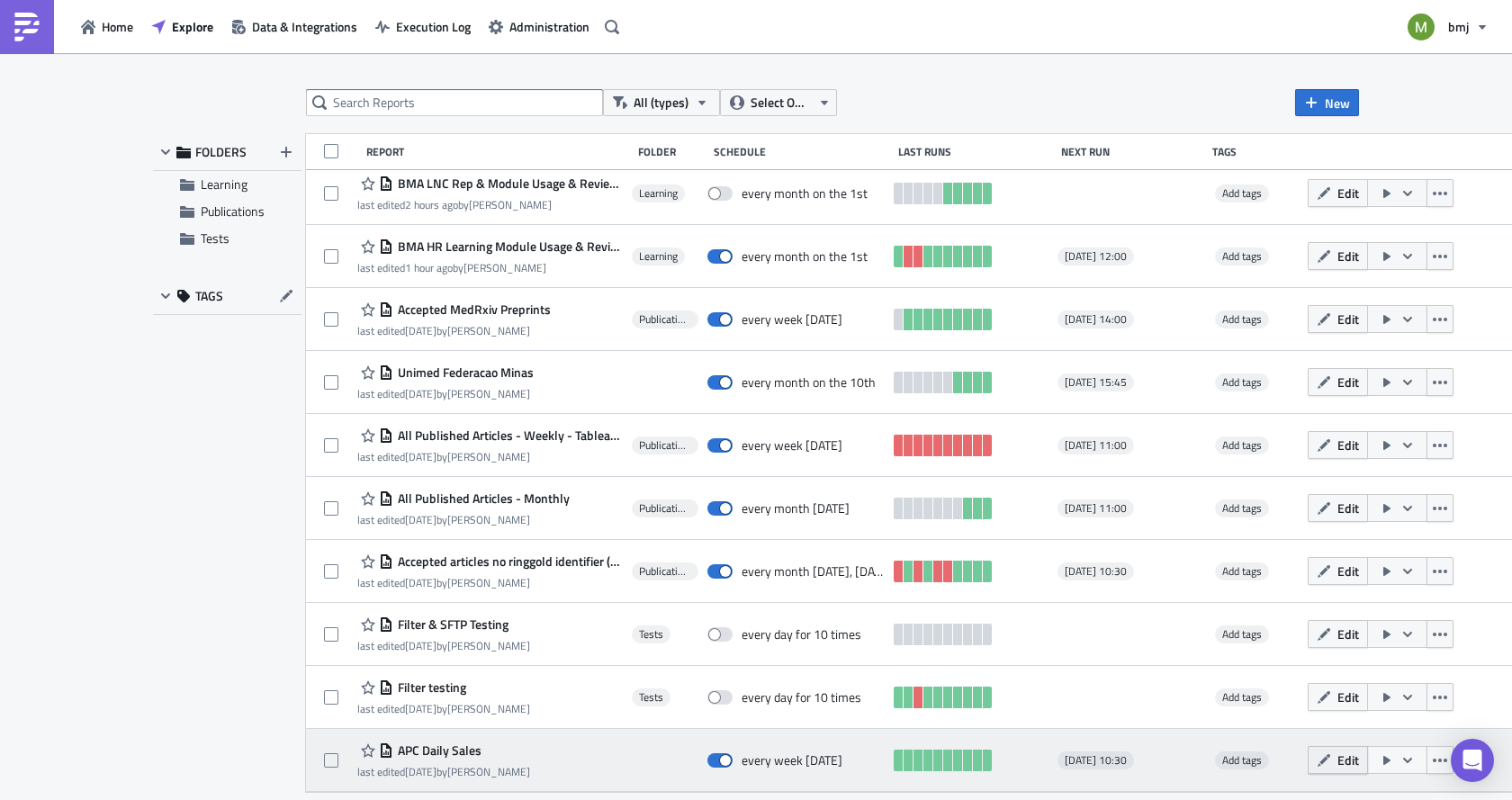
click at [1347, 758] on span "Edit" at bounding box center [1349, 760] width 21 height 19
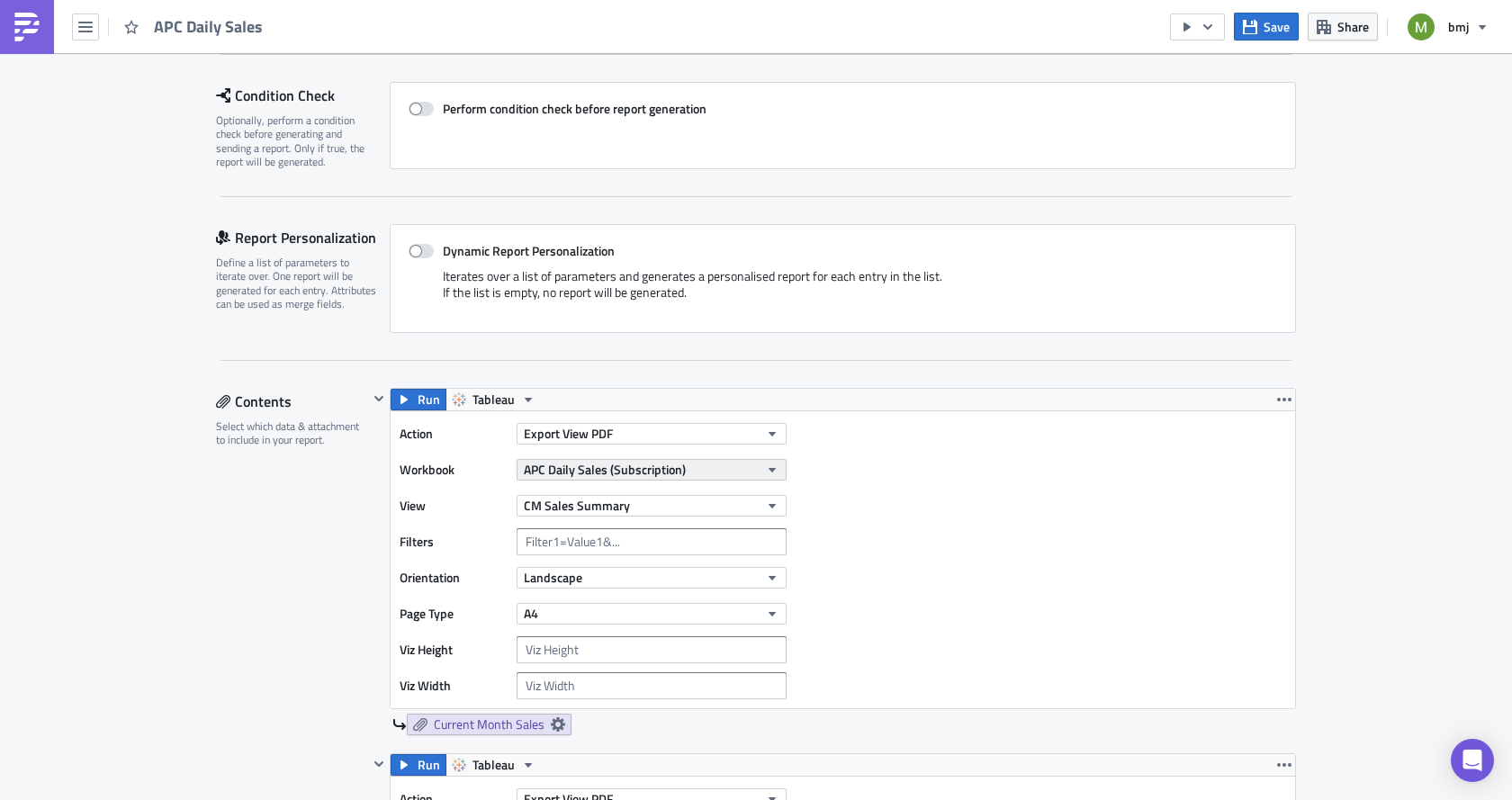
scroll to position [270, 0]
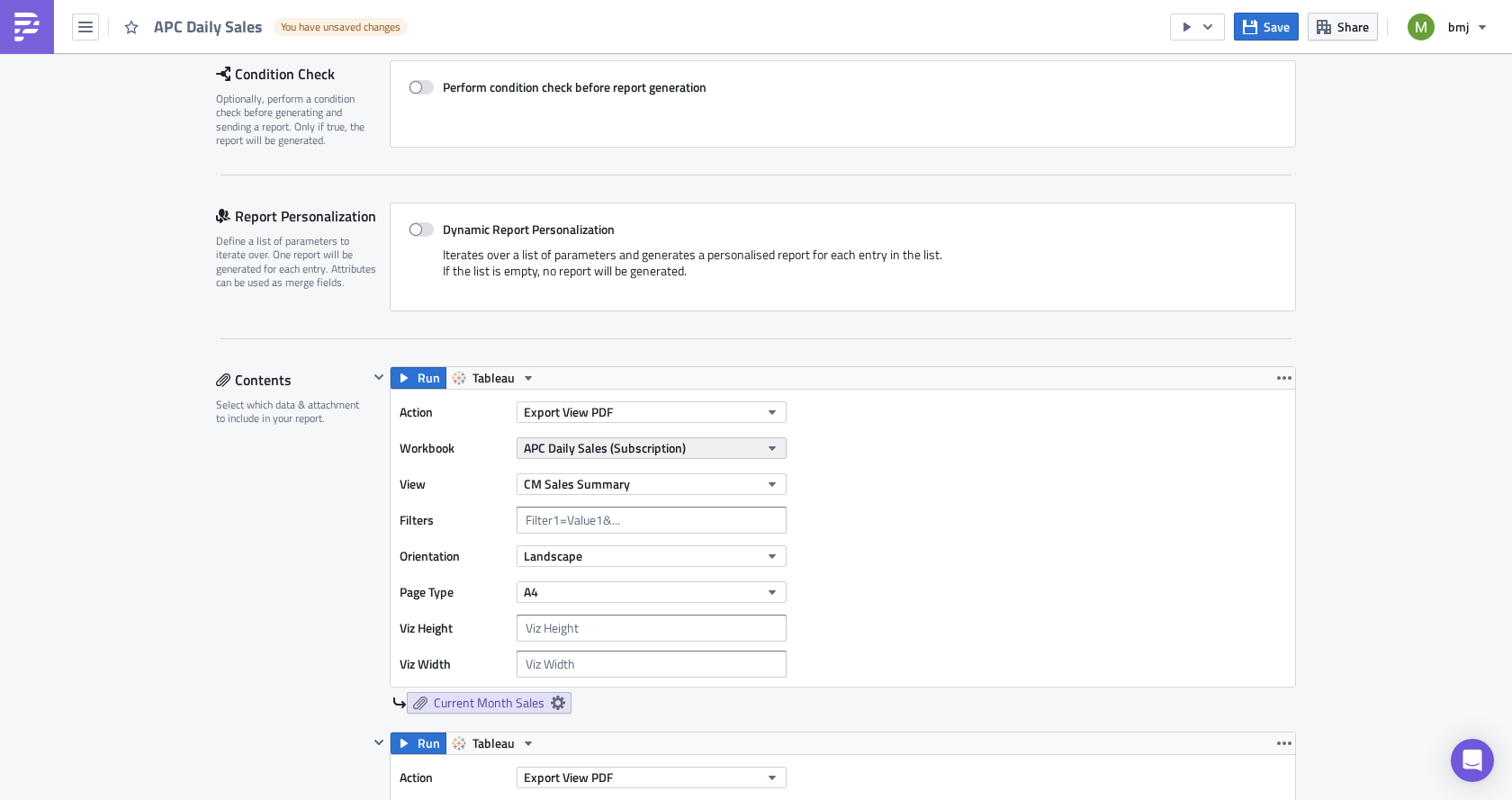
click at [614, 447] on span "APC Daily Sales (Subscription)" at bounding box center [605, 448] width 162 height 19
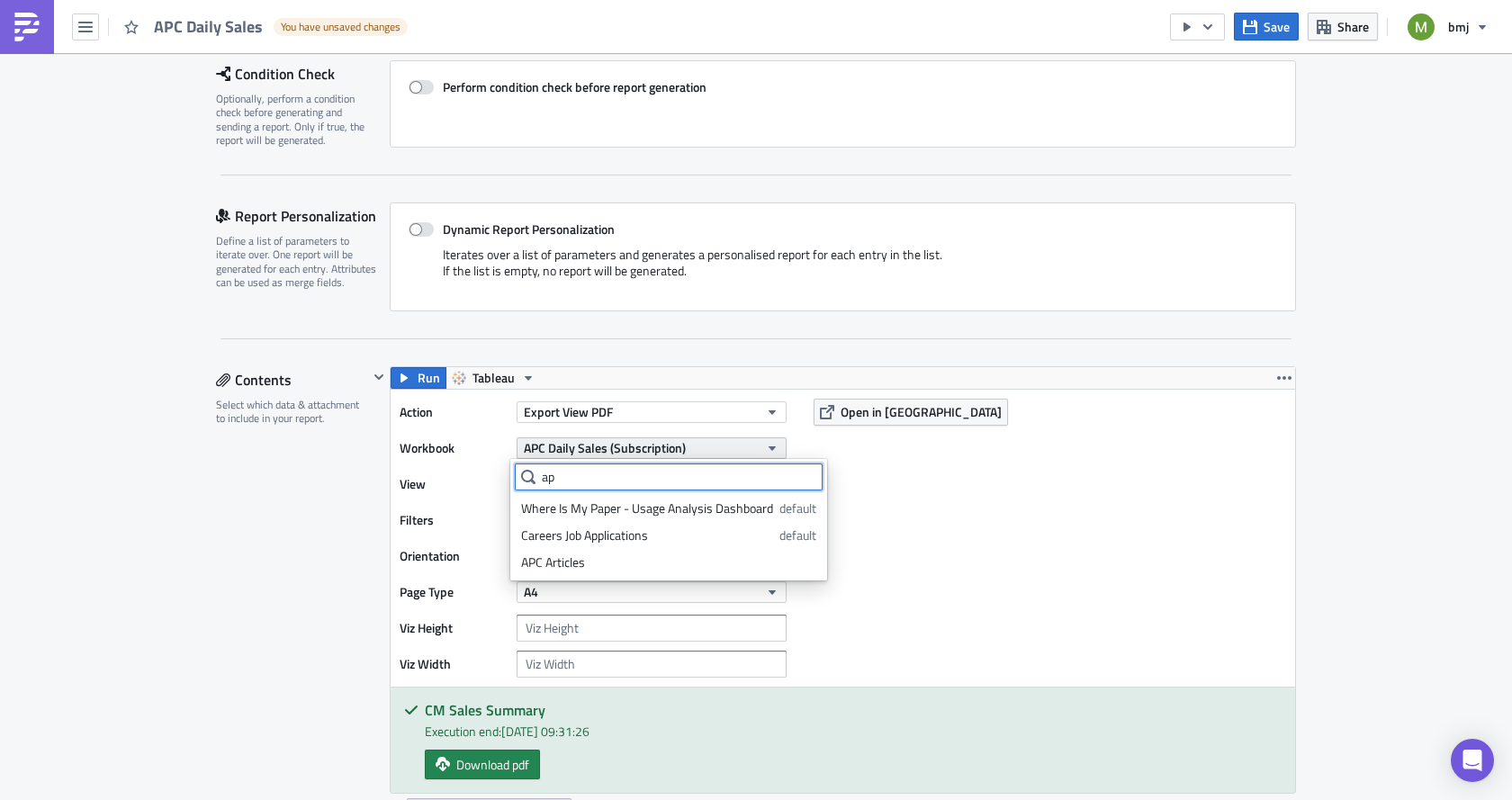
type input "apc"
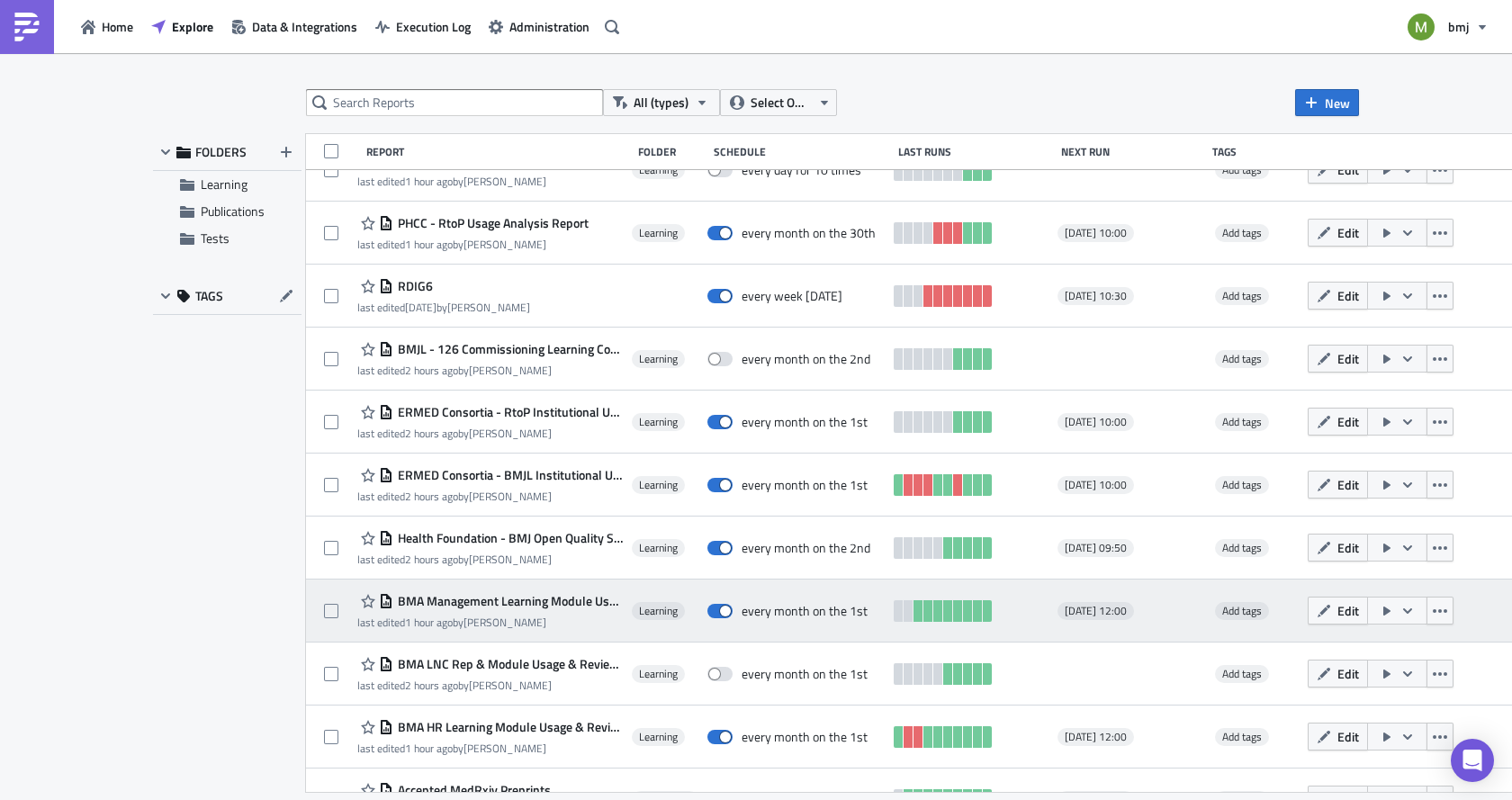
scroll to position [630, 0]
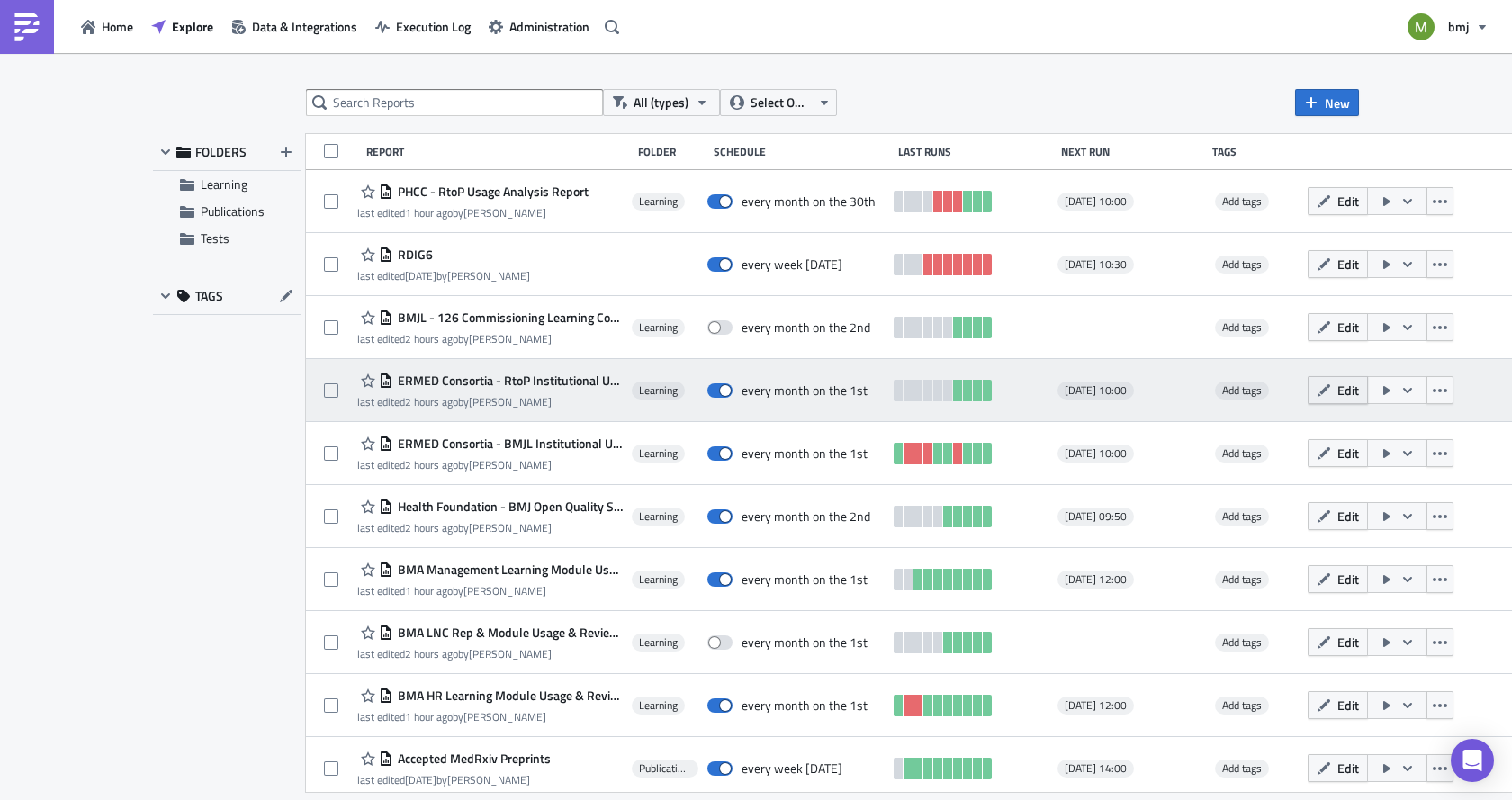
click at [1325, 392] on button "Edit" at bounding box center [1338, 390] width 60 height 28
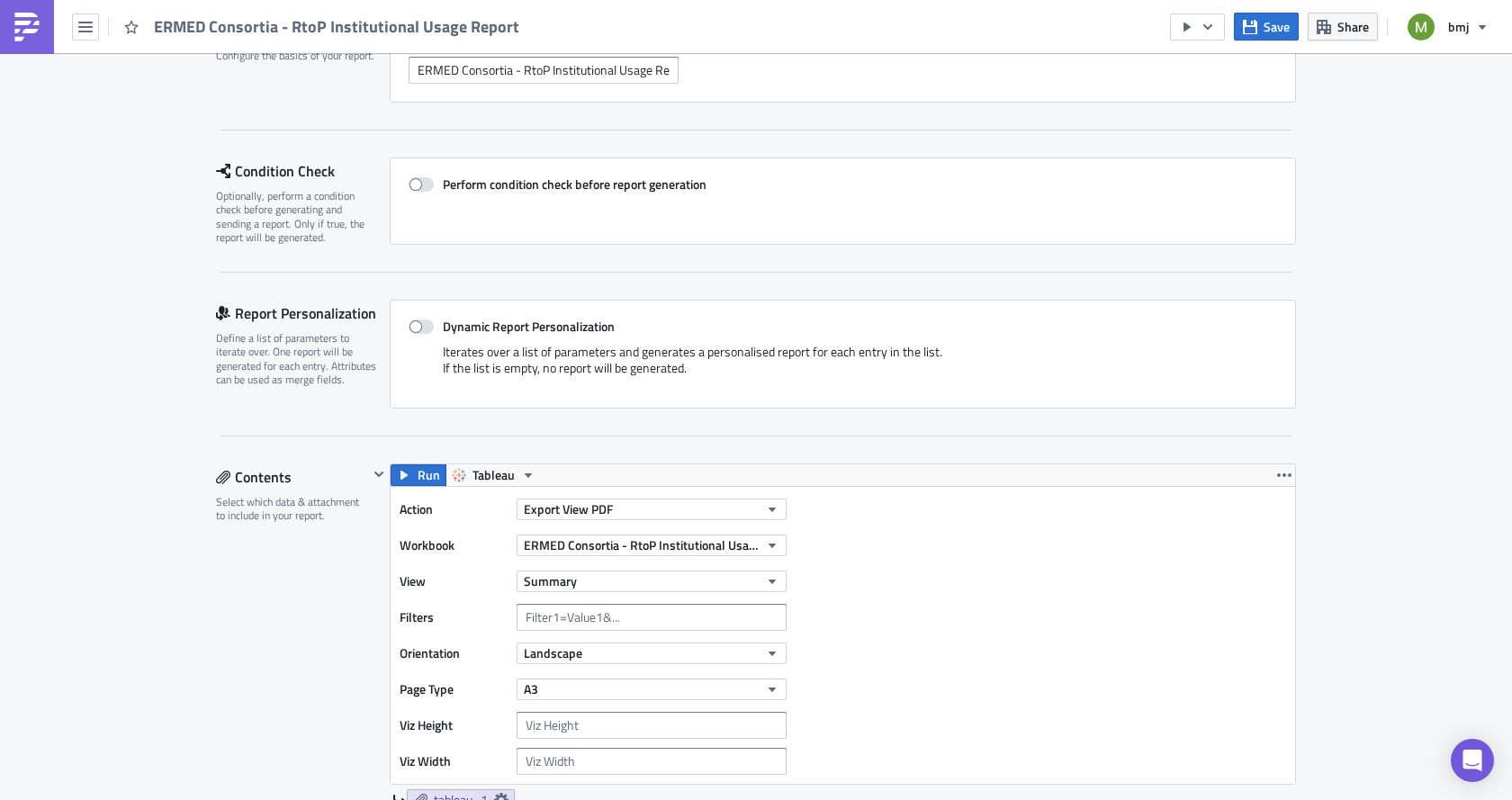
scroll to position [180, 0]
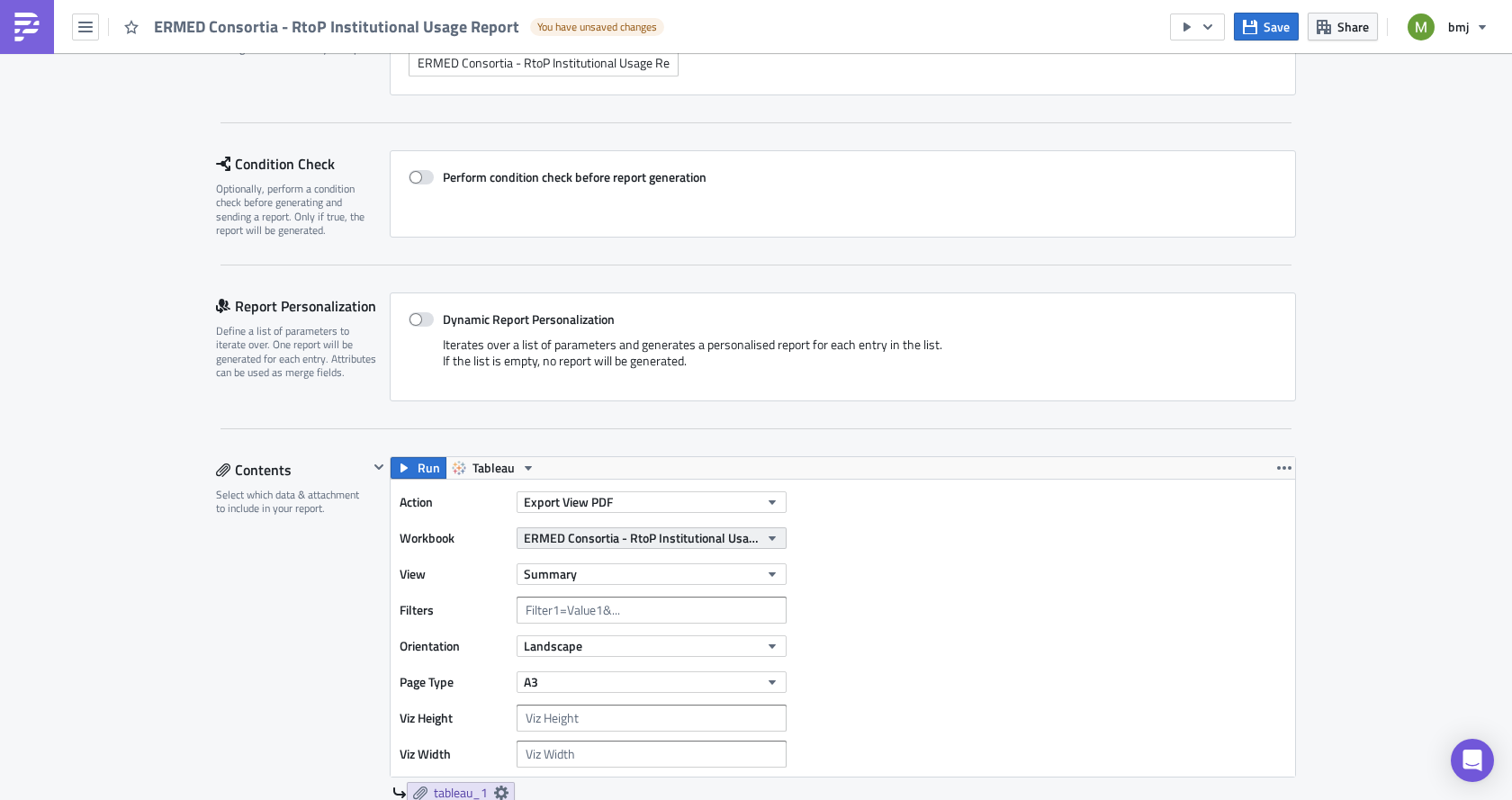
click at [602, 538] on span "ERMED Consortia - RtoP Institutional Usage Report" at bounding box center [641, 538] width 235 height 19
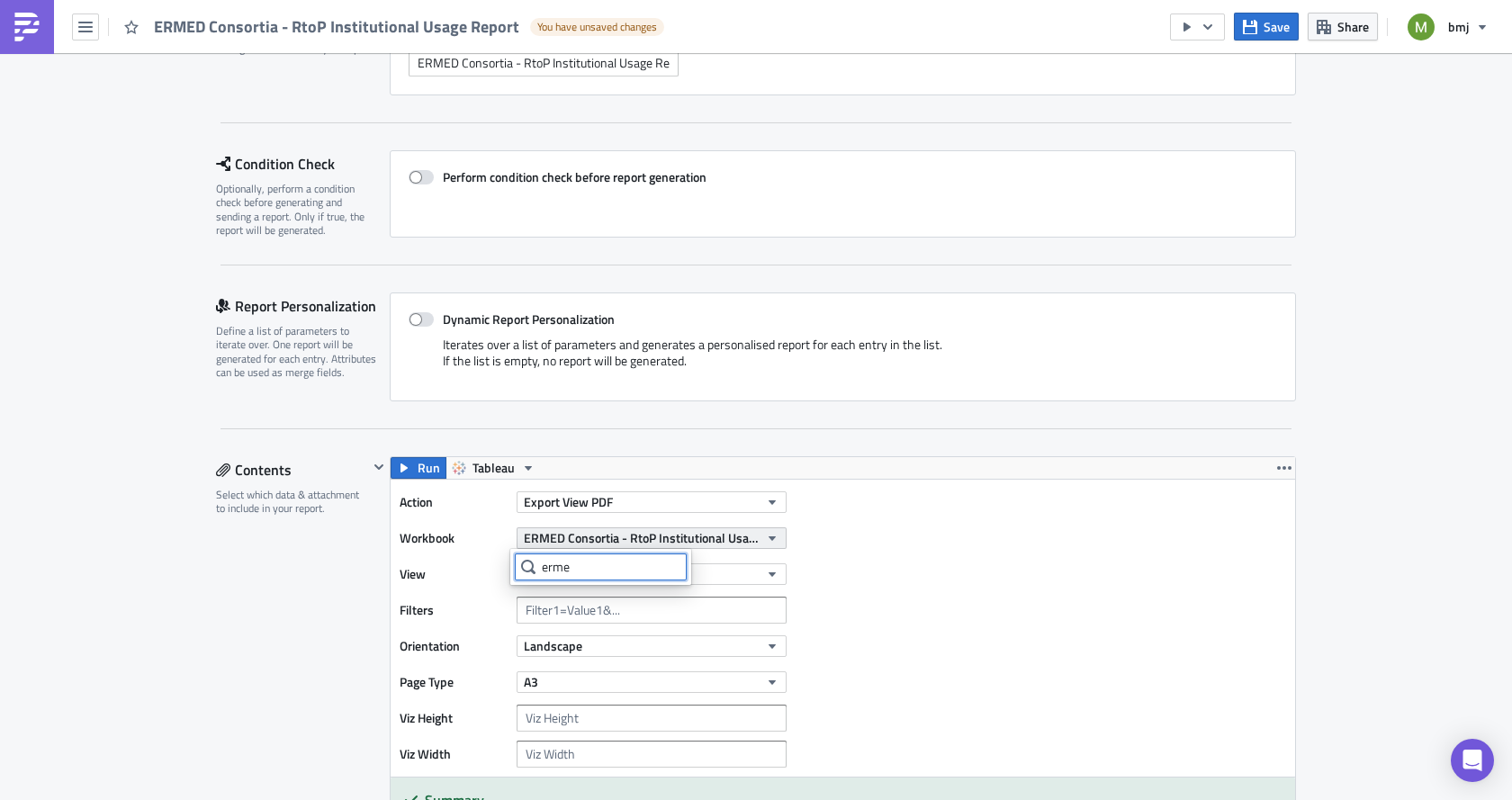
type input "ermed"
